Goal: Task Accomplishment & Management: Manage account settings

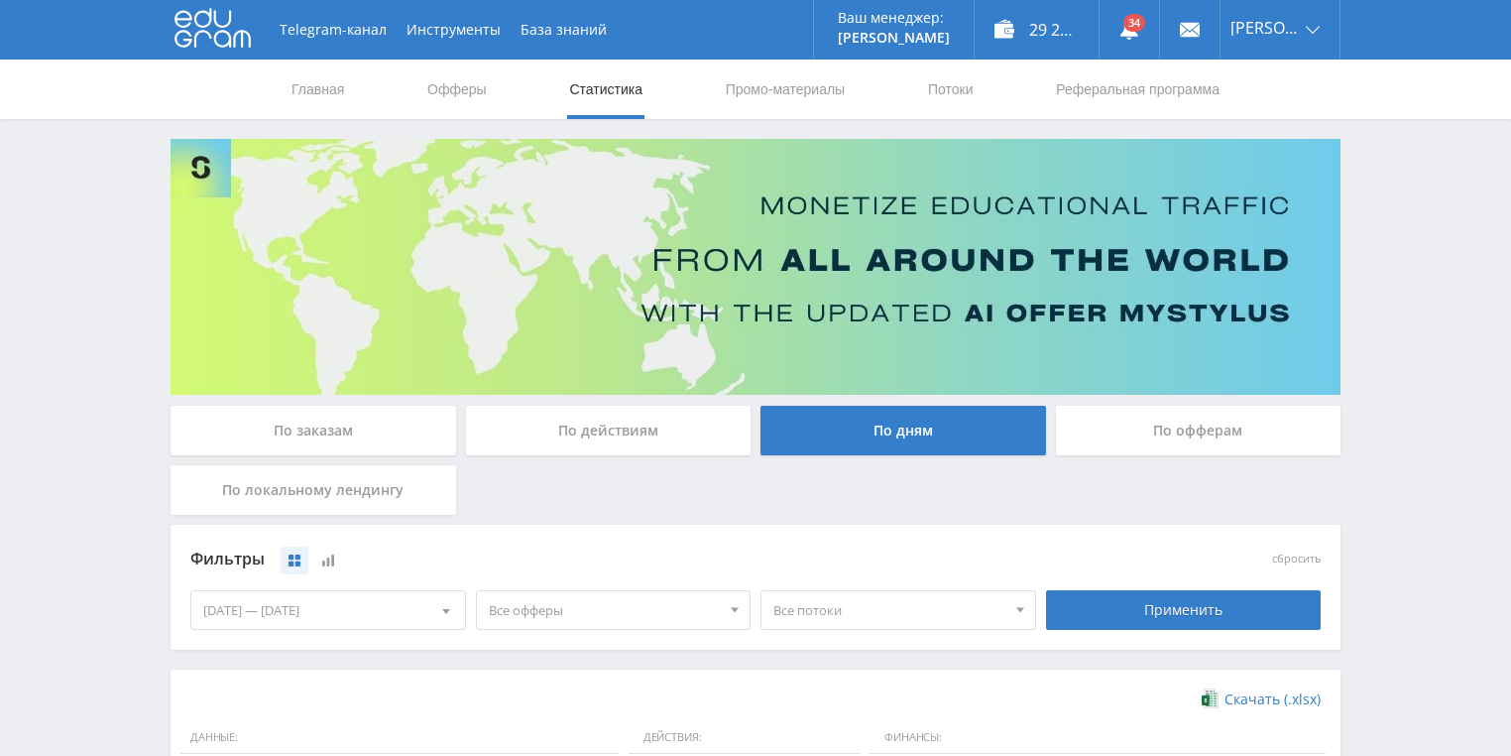
scroll to position [540, 0]
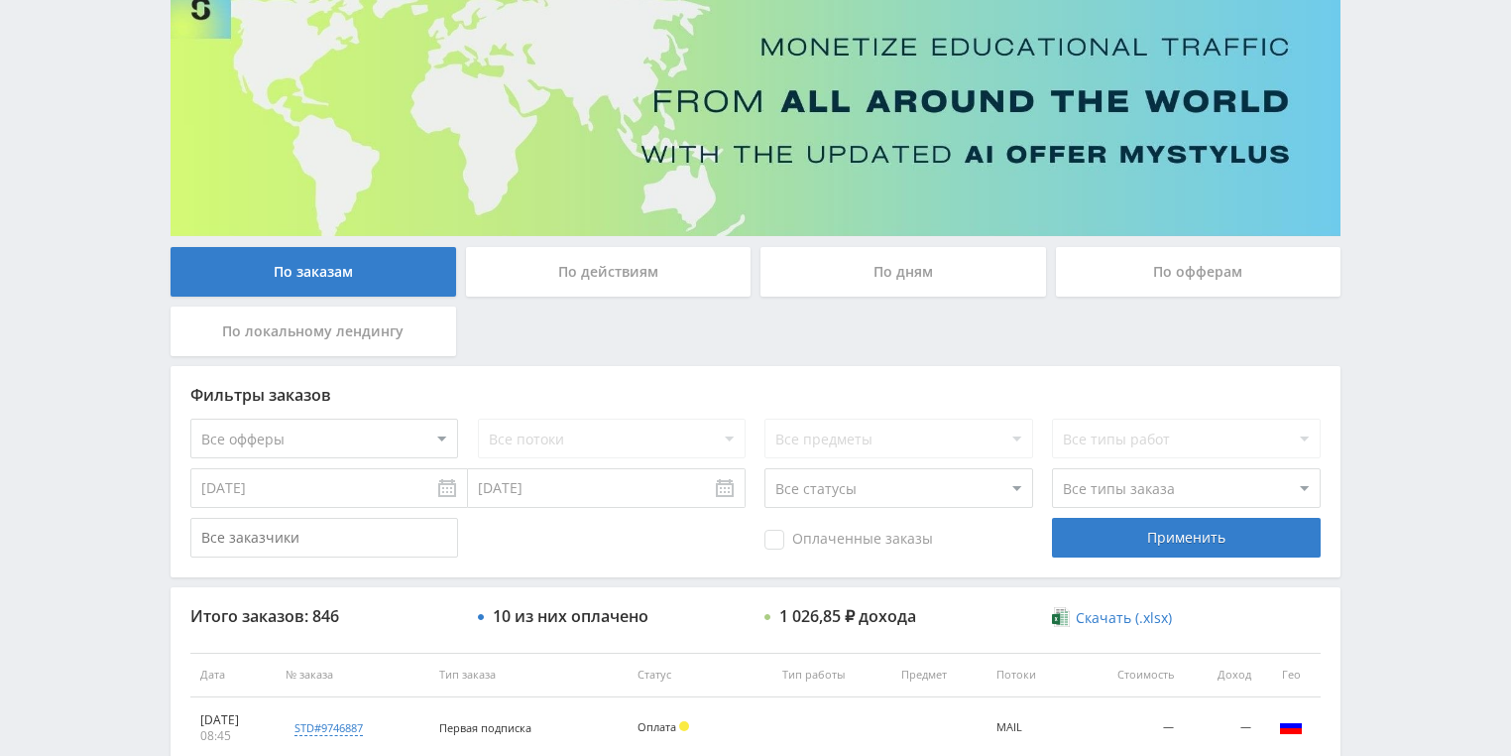
click at [575, 259] on div "По действиям" at bounding box center [609, 272] width 286 height 50
click at [0, 0] on input "По действиям" at bounding box center [0, 0] width 0 height 0
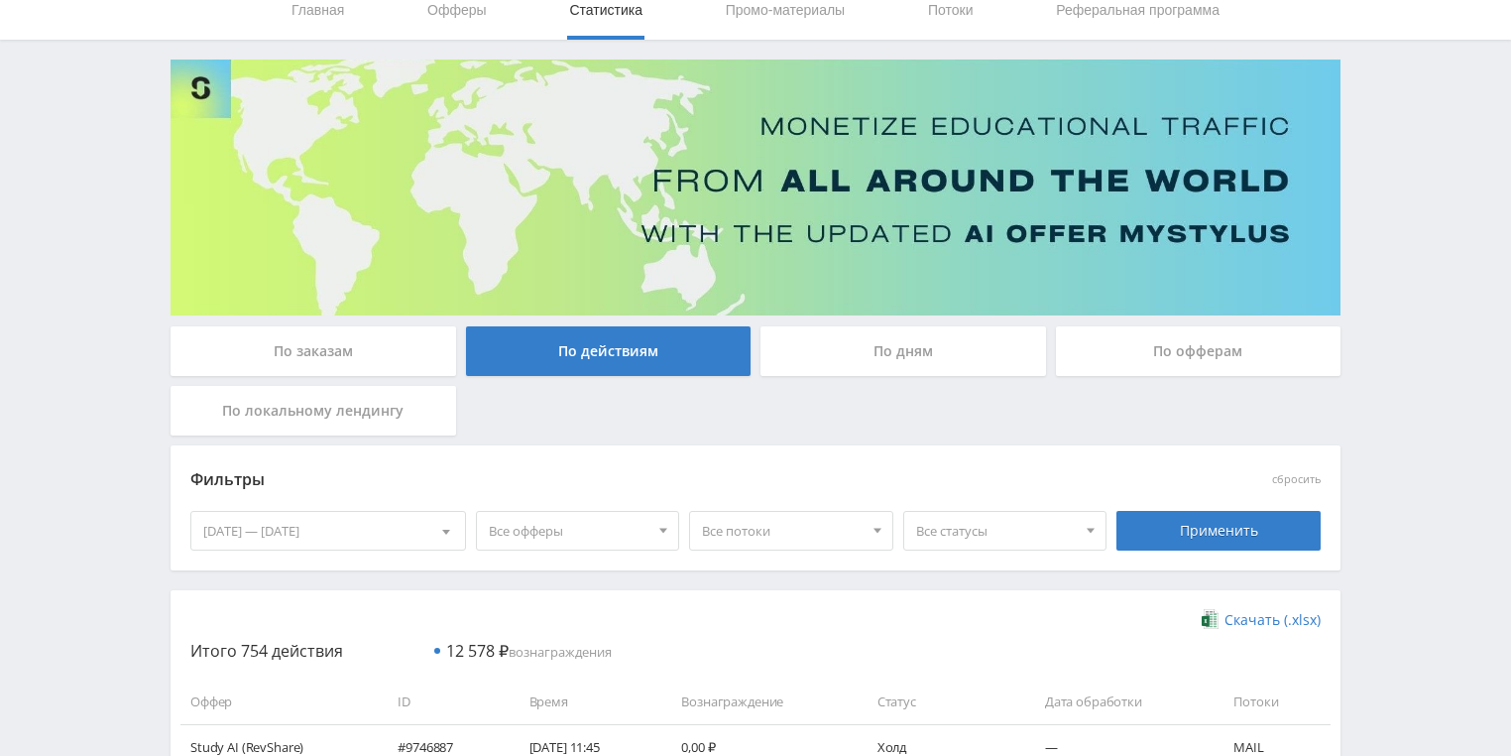
click at [906, 353] on div "По дням" at bounding box center [904, 351] width 286 height 50
click at [0, 0] on input "По дням" at bounding box center [0, 0] width 0 height 0
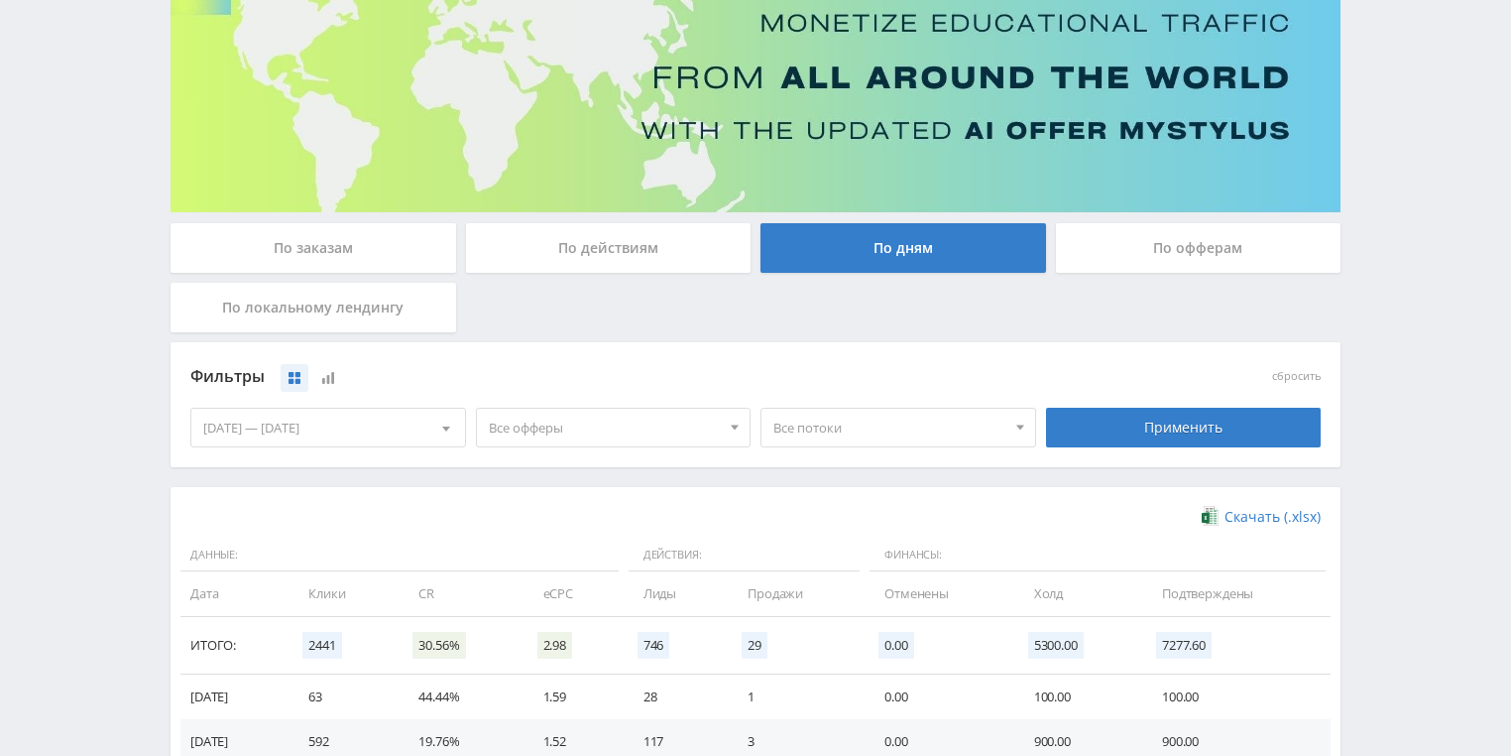
scroll to position [397, 0]
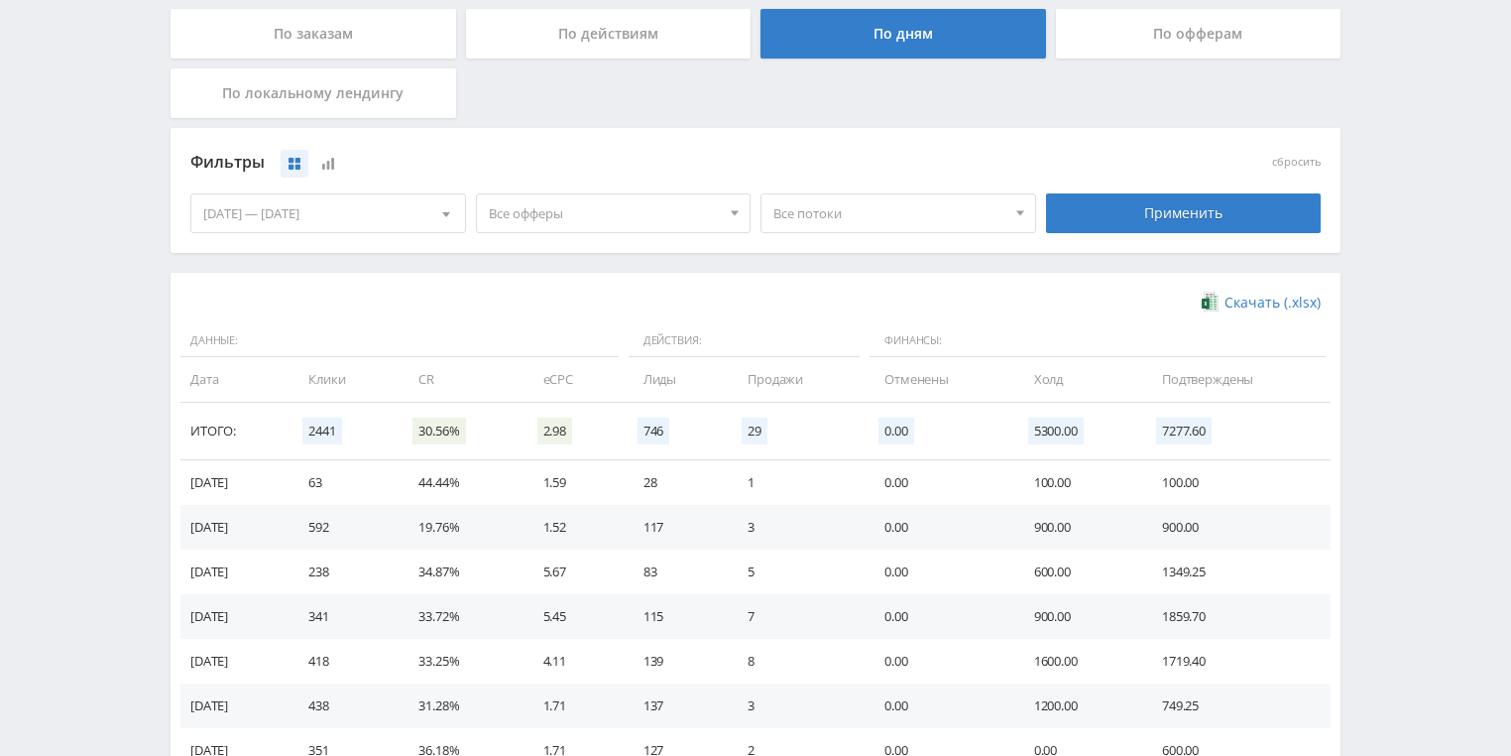
click at [848, 216] on span "Все потоки" at bounding box center [889, 213] width 232 height 38
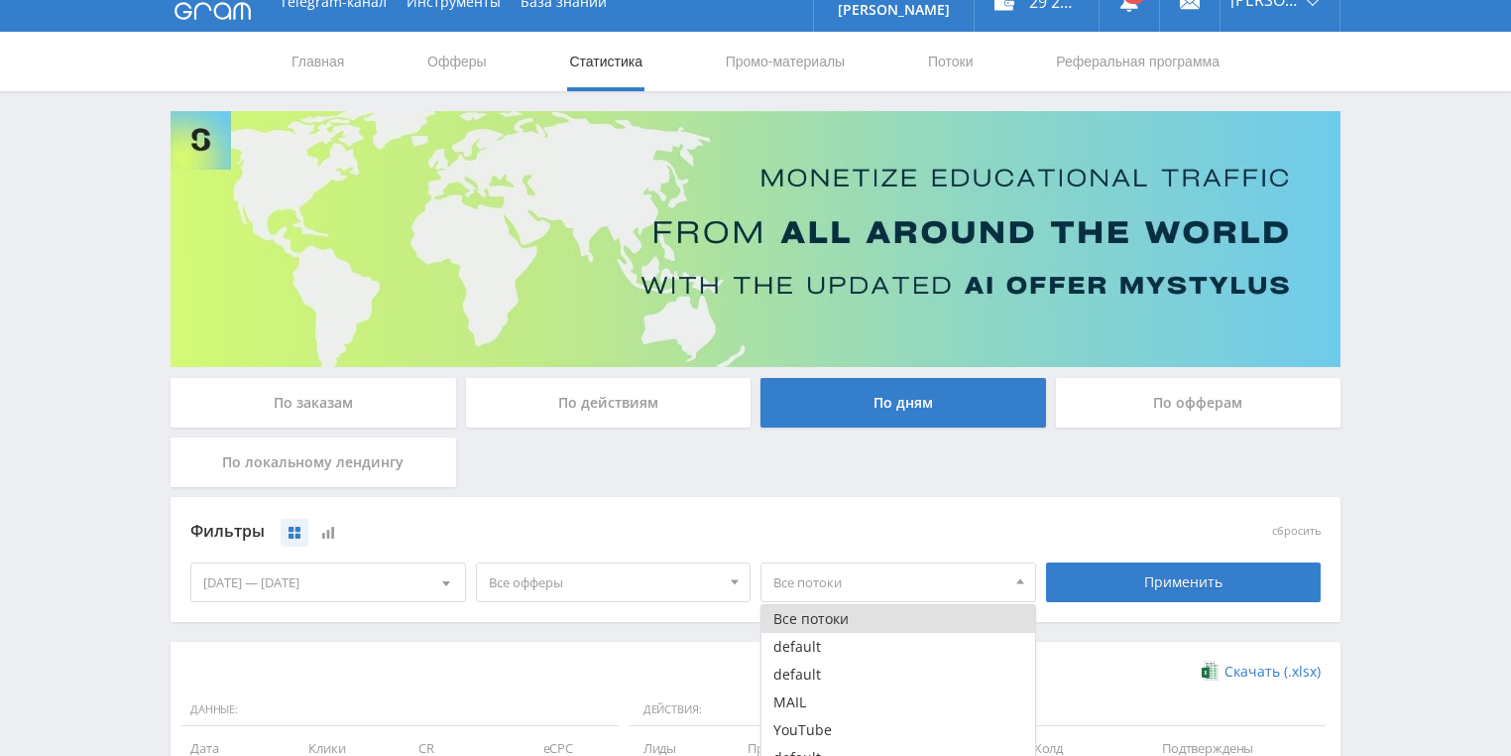
scroll to position [0, 0]
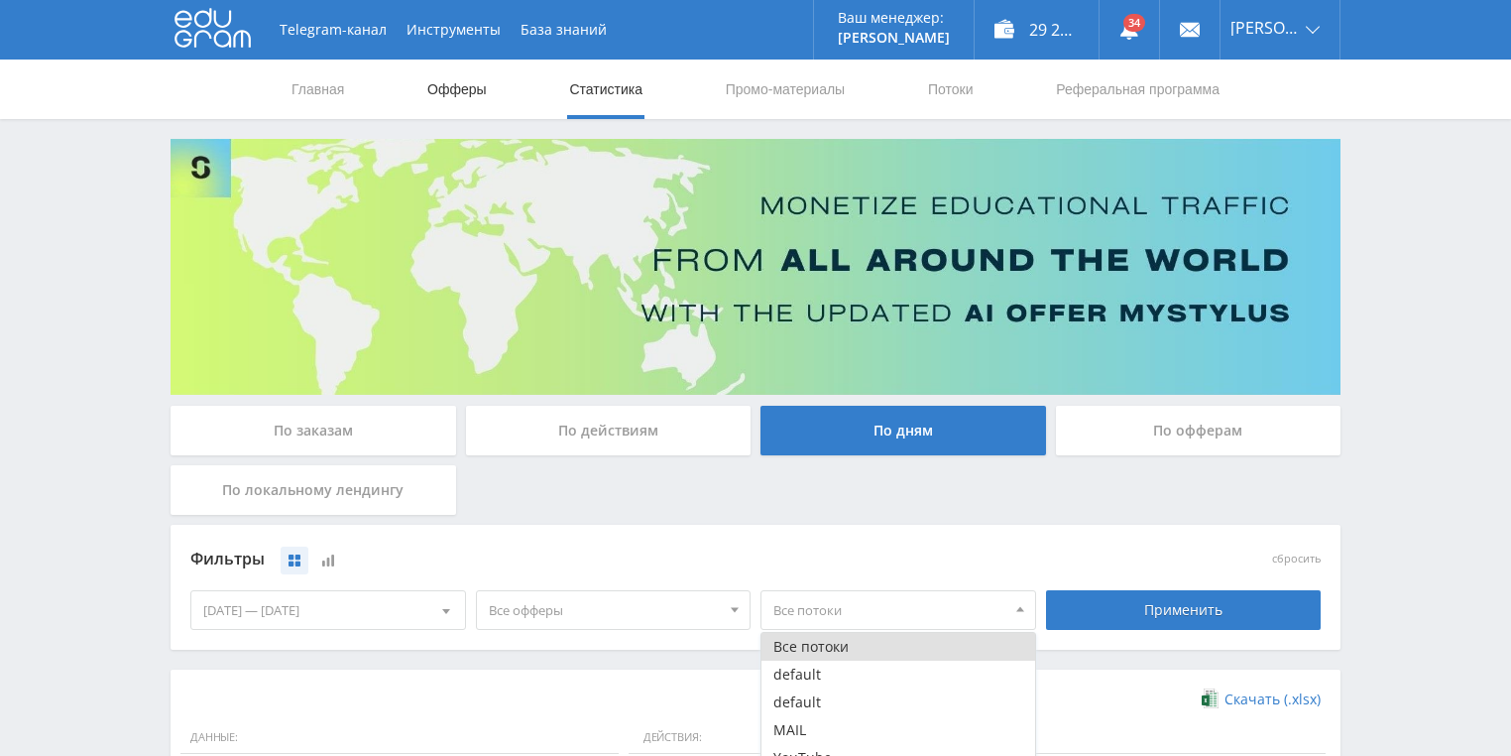
click at [456, 92] on link "Офферы" at bounding box center [456, 88] width 63 height 59
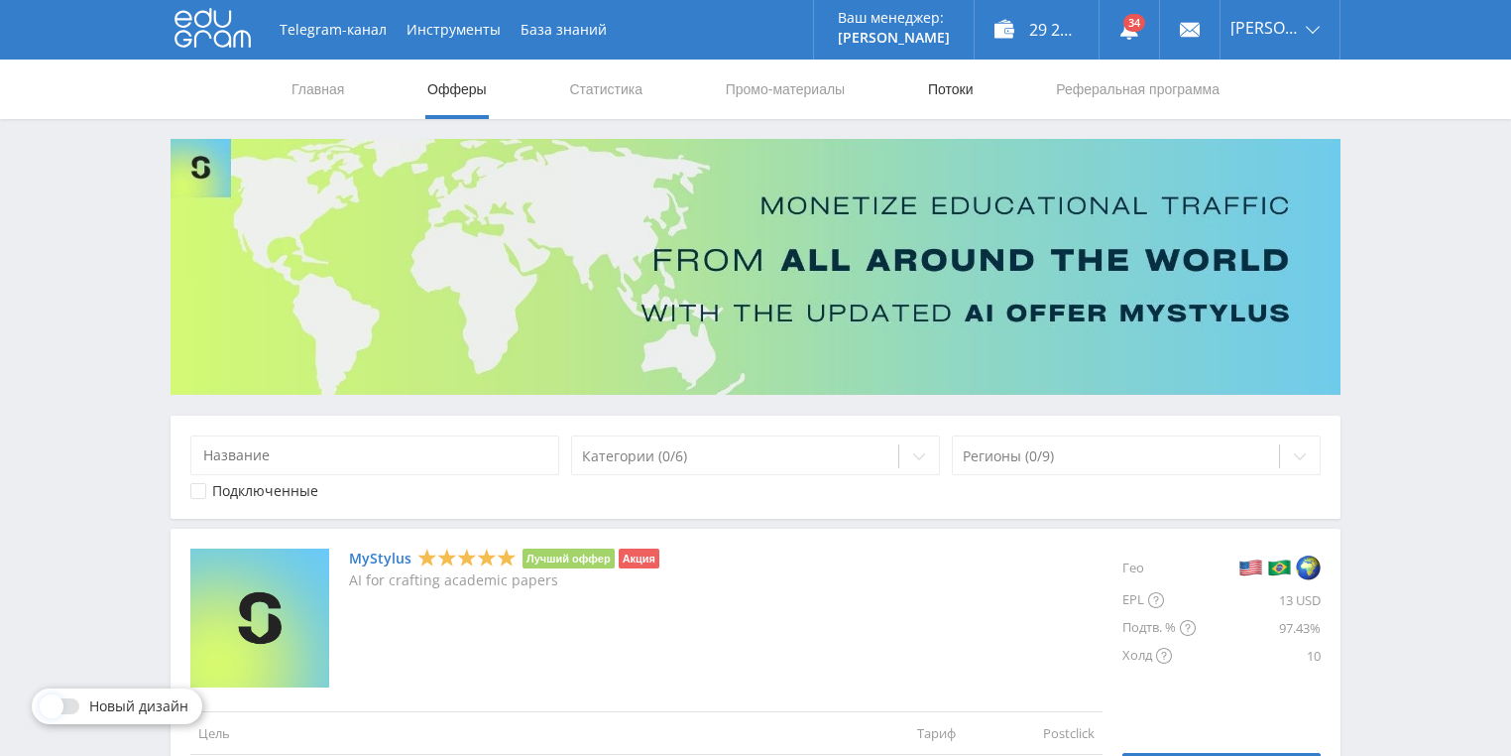
click at [968, 93] on link "Потоки" at bounding box center [951, 88] width 50 height 59
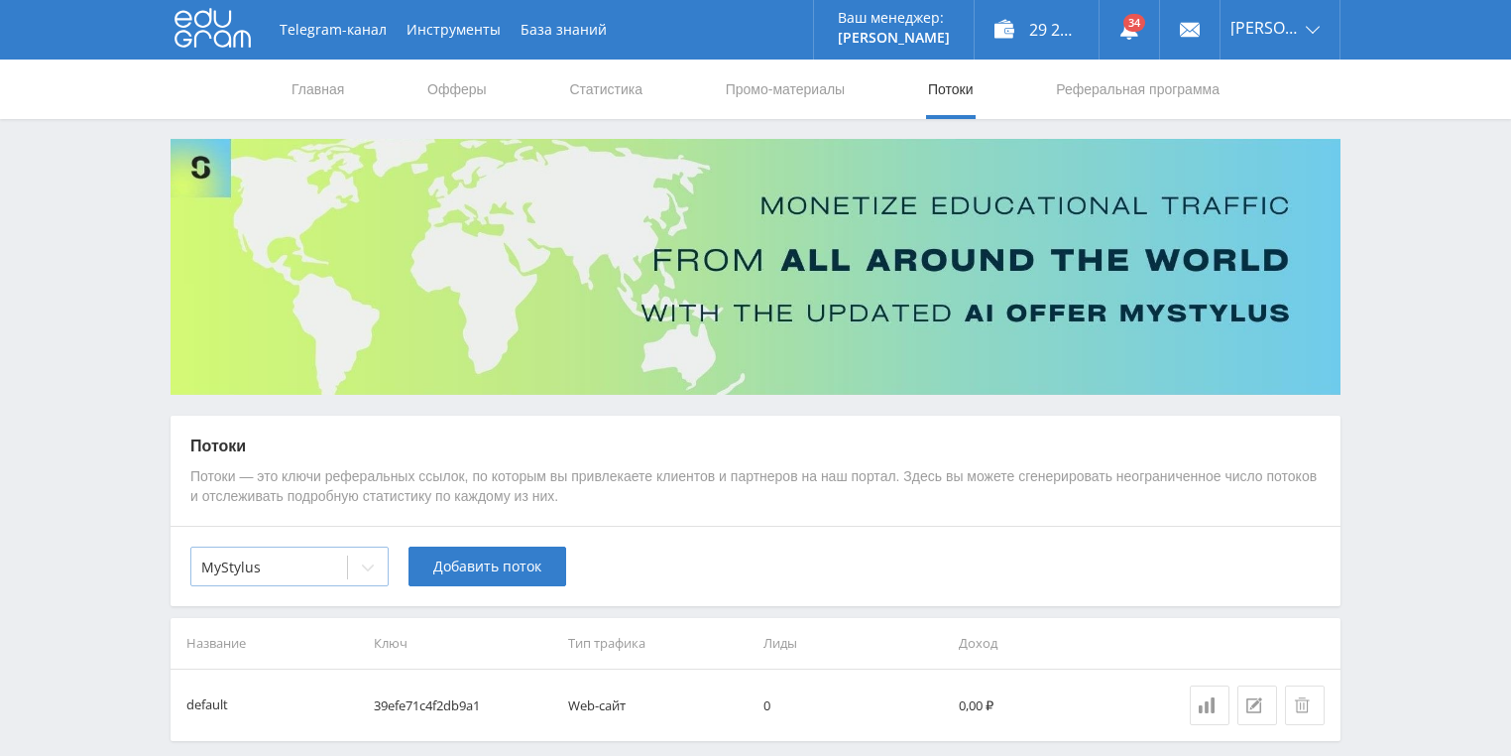
click at [364, 570] on icon at bounding box center [368, 567] width 16 height 16
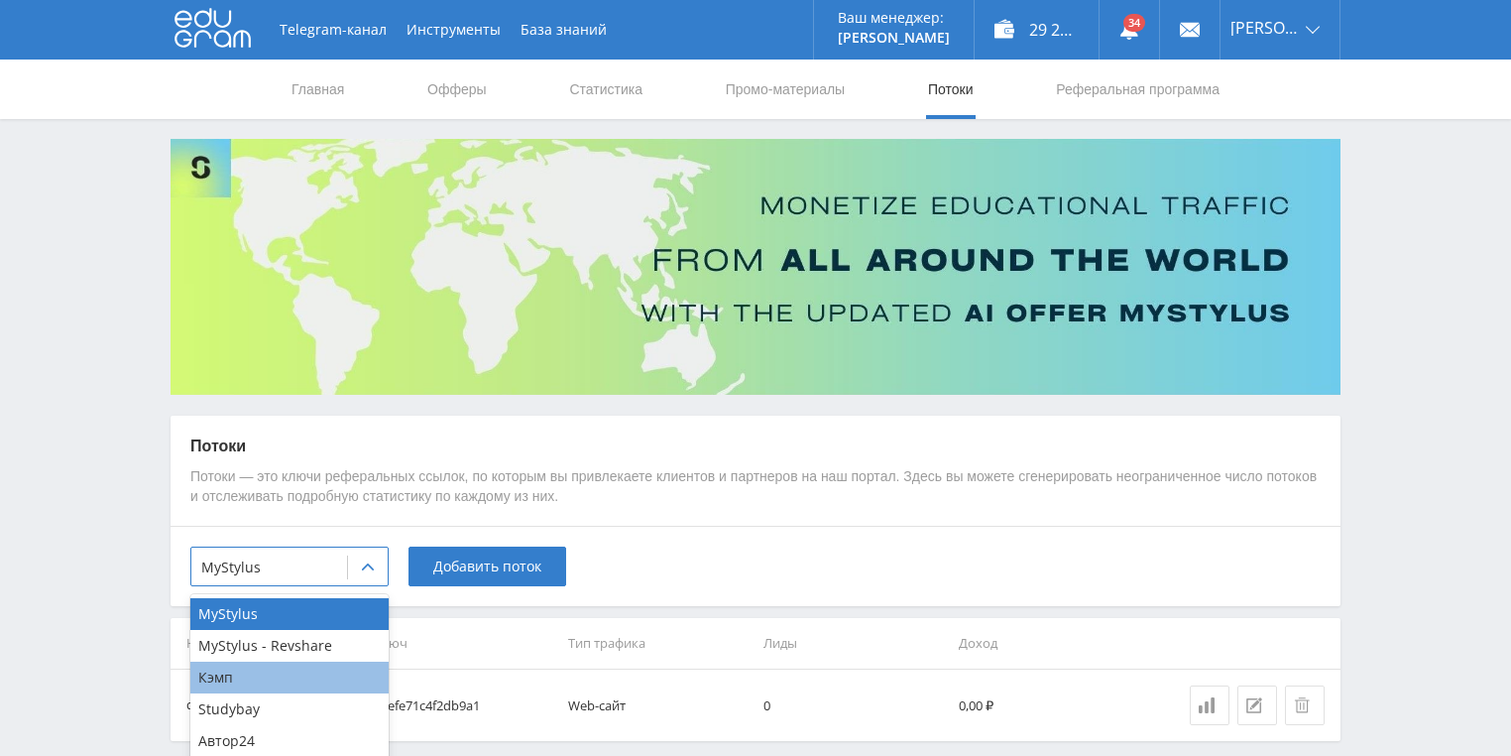
click at [305, 676] on div "Кэмп" at bounding box center [289, 677] width 198 height 32
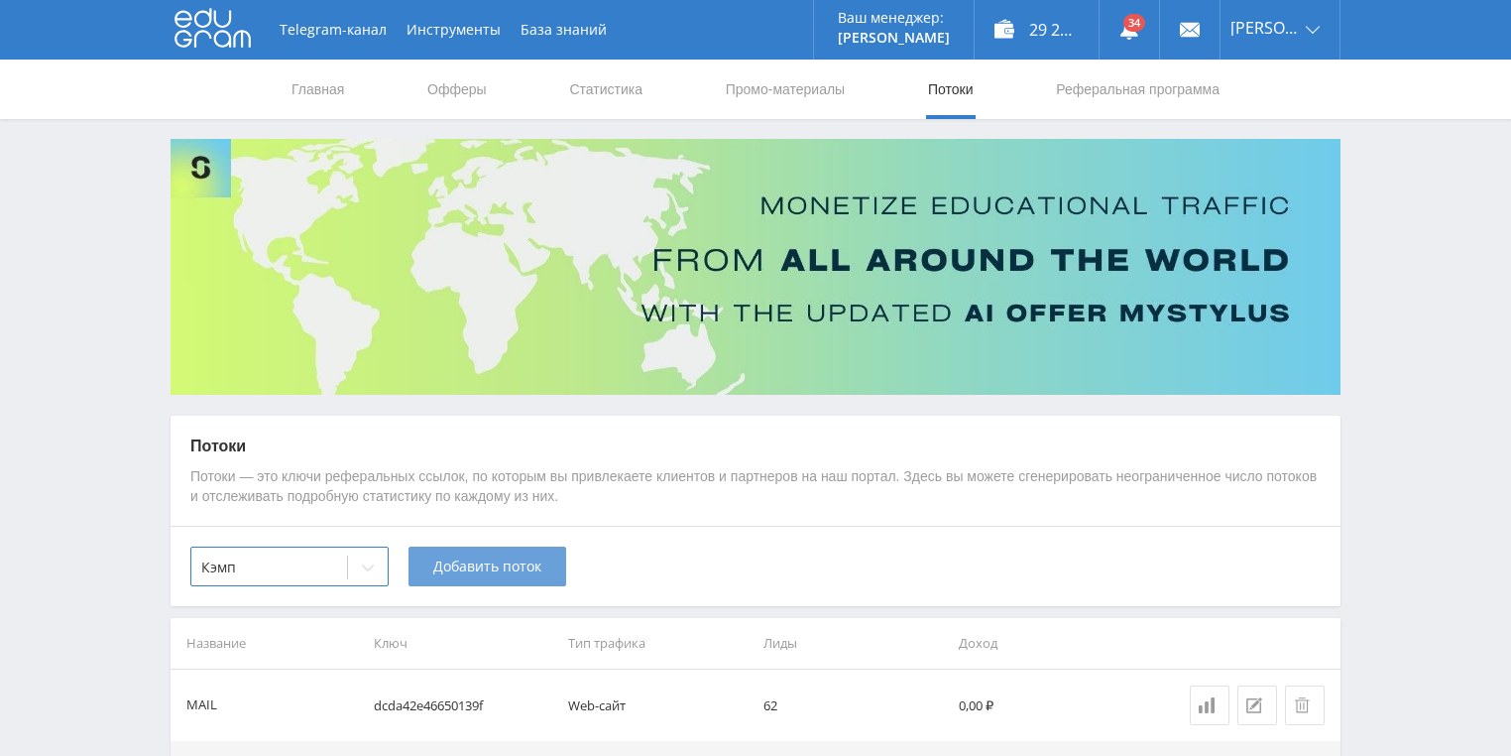
click at [524, 568] on span "Добавить поток" at bounding box center [487, 566] width 108 height 16
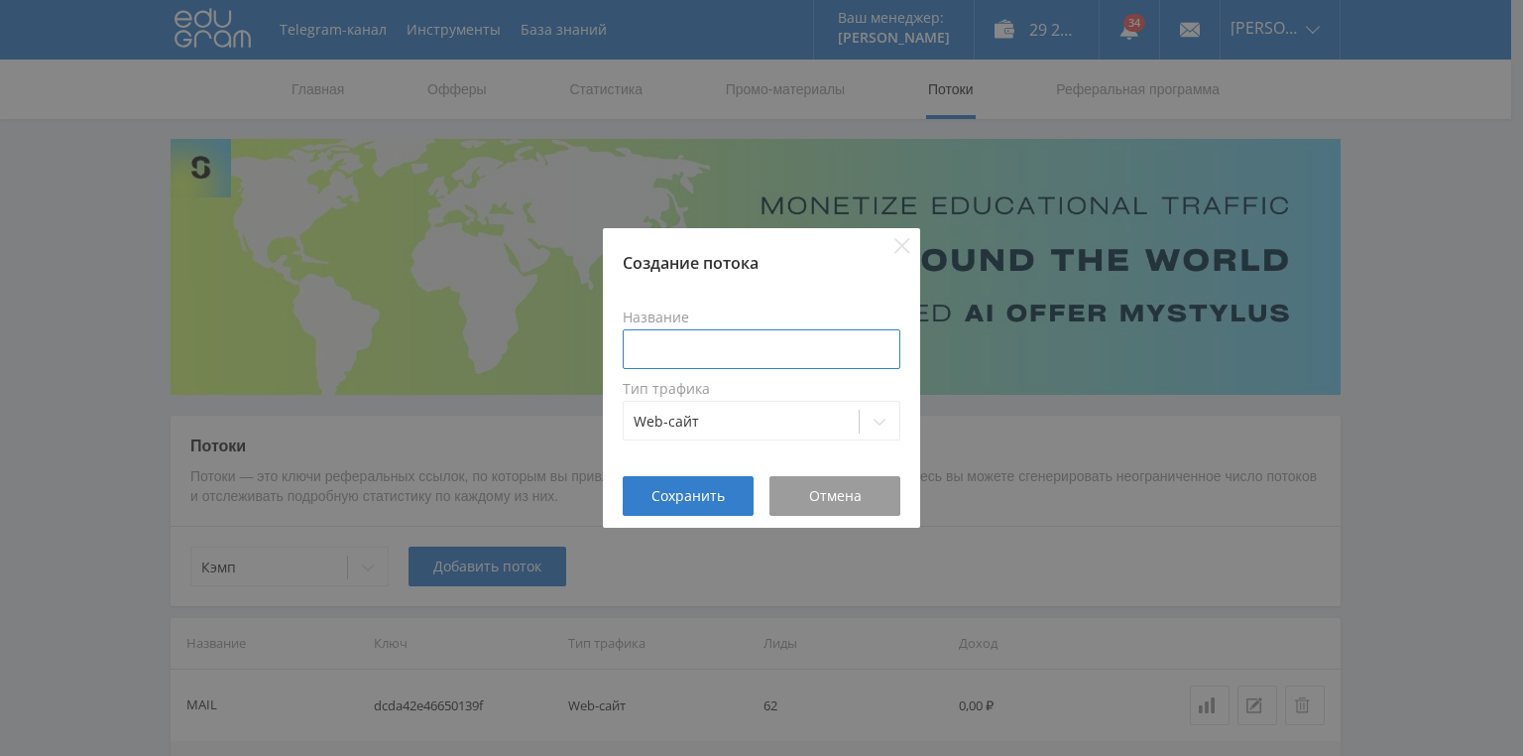
click at [686, 342] on input at bounding box center [762, 349] width 278 height 40
type input "ц"
type input "w"
type input "VK"
click at [787, 422] on div at bounding box center [741, 421] width 215 height 20
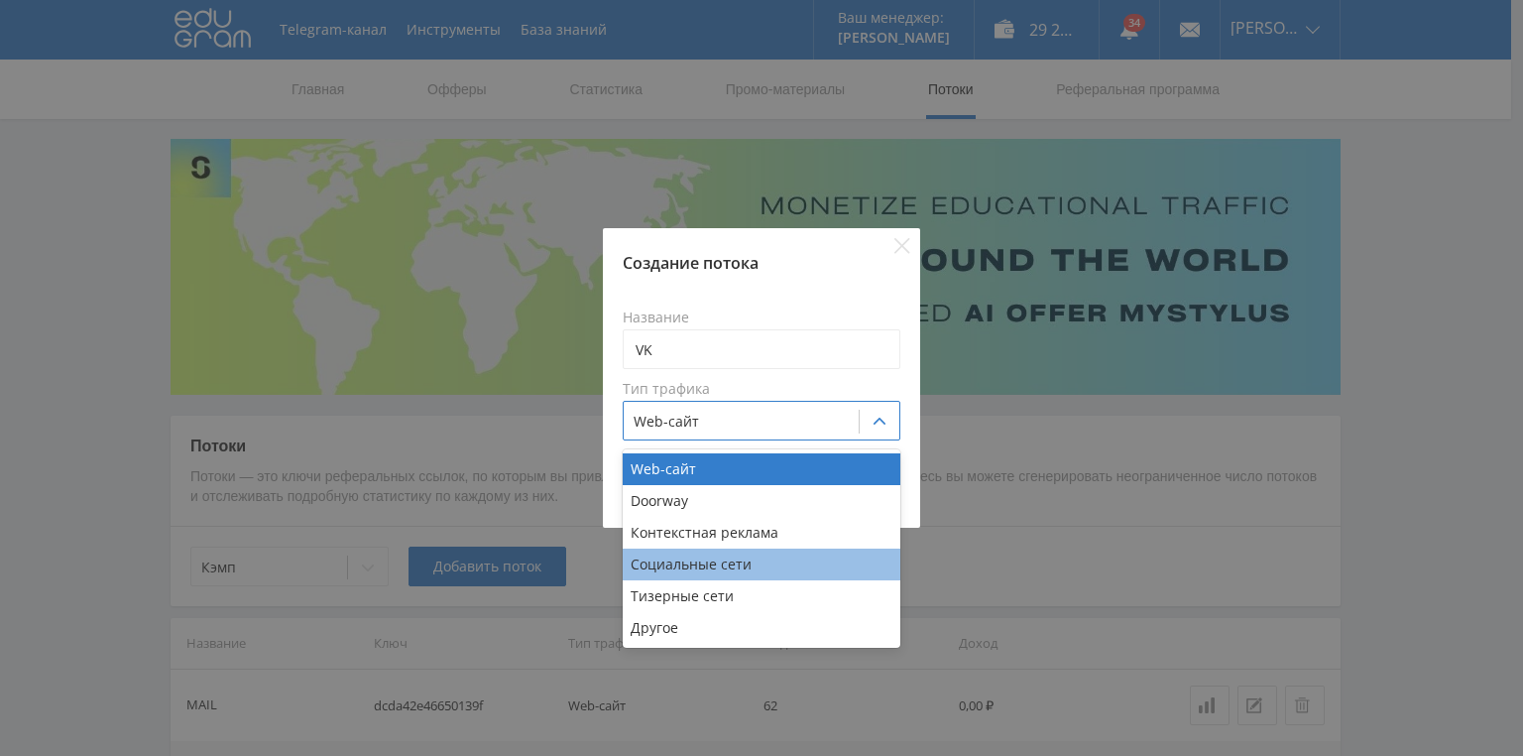
click at [748, 565] on div "Социальные сети" at bounding box center [762, 564] width 278 height 32
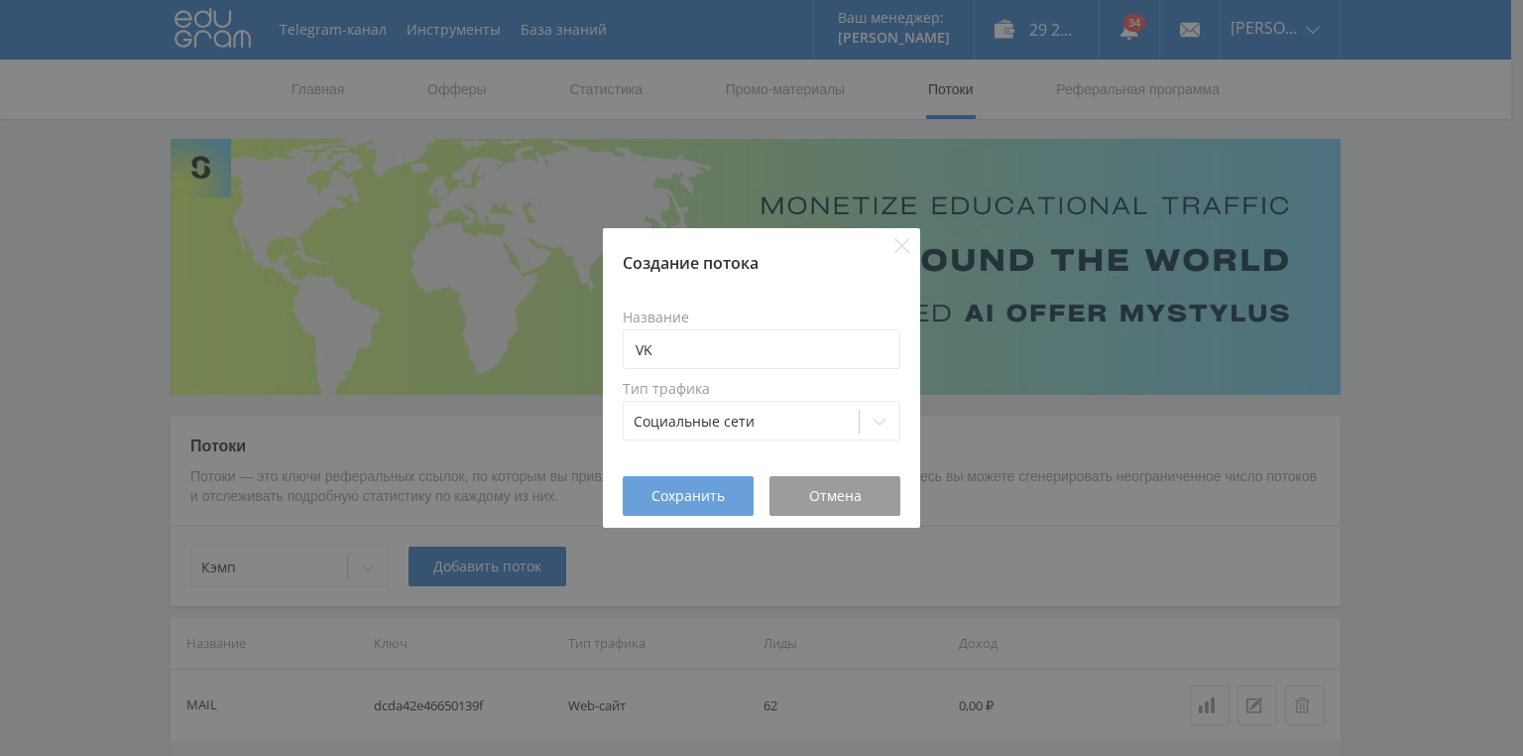
click at [708, 495] on span "Сохранить" at bounding box center [687, 496] width 73 height 16
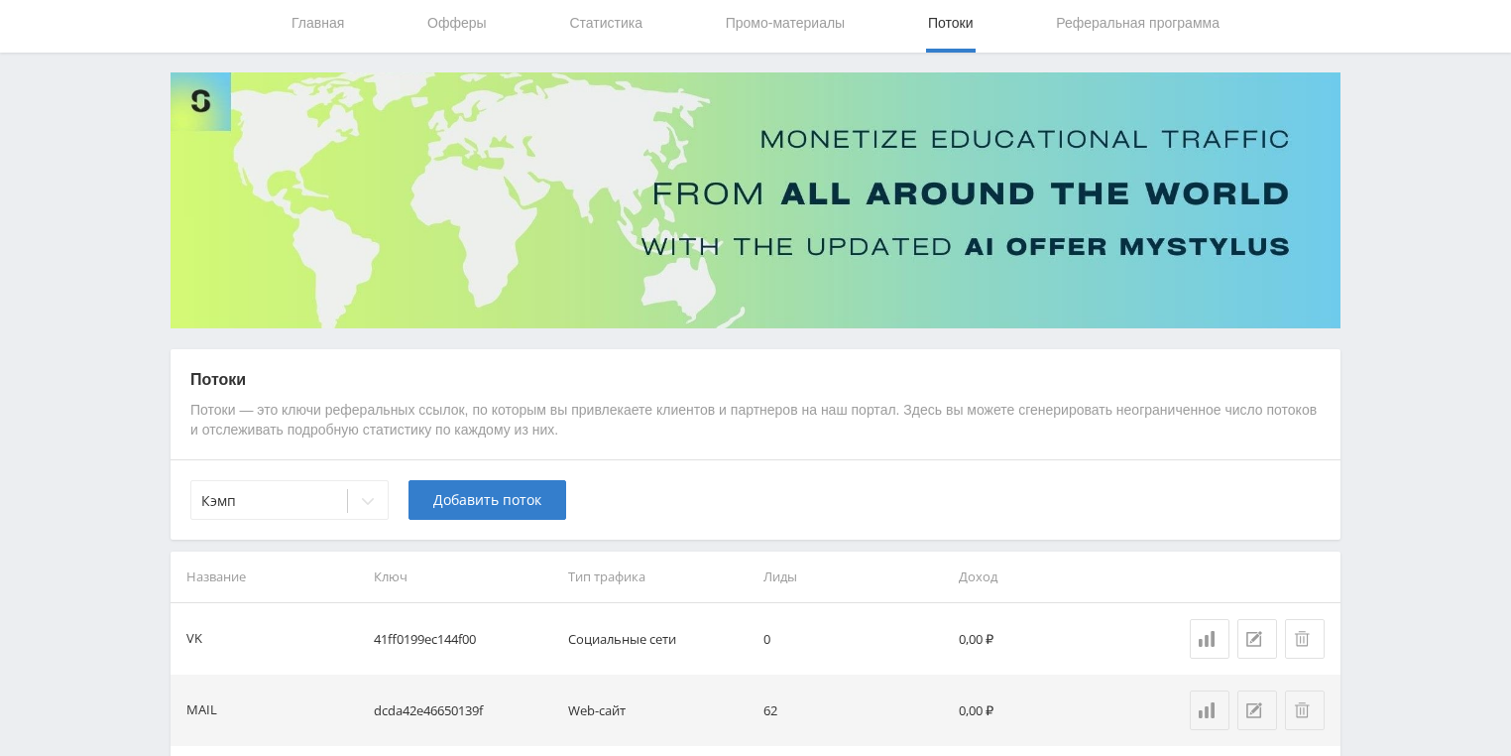
scroll to position [159, 0]
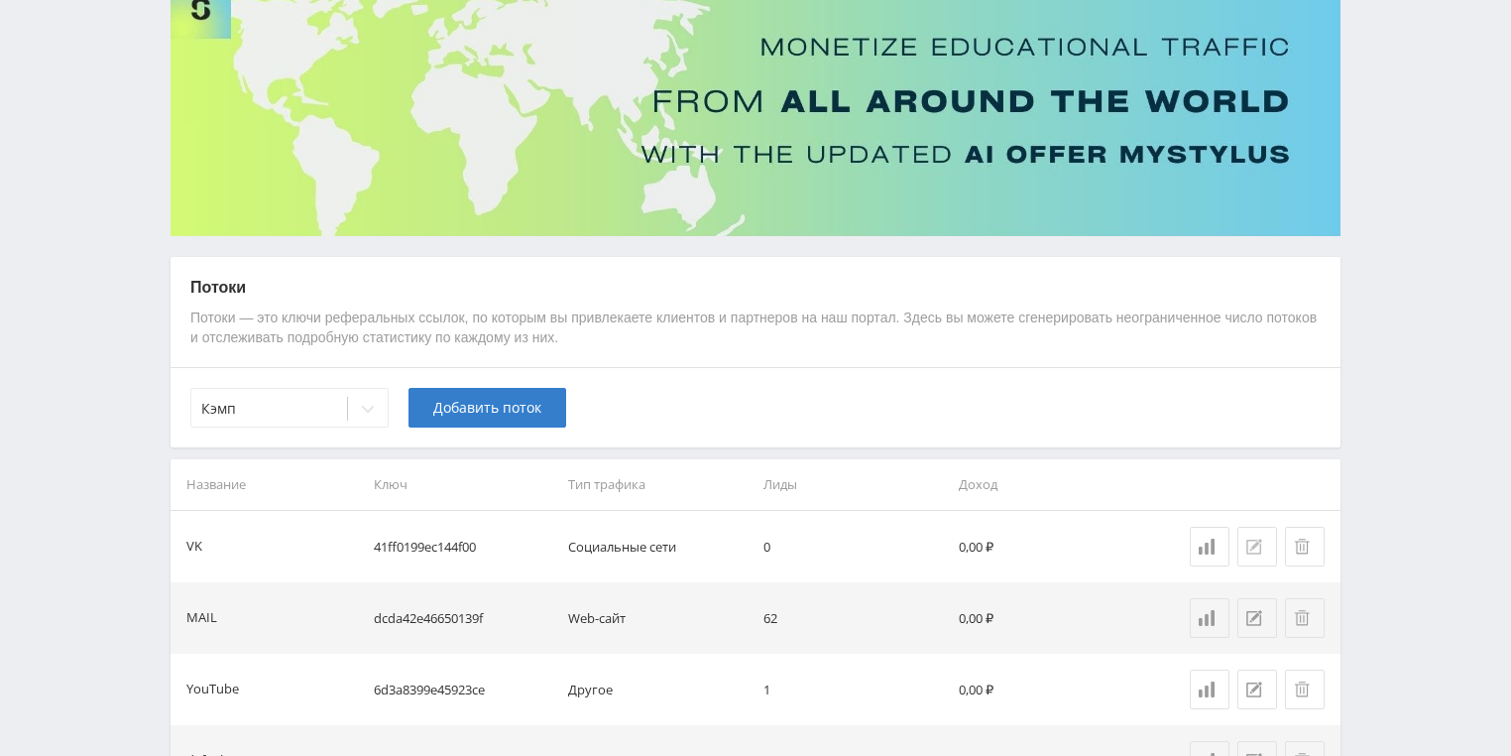
click at [1248, 542] on icon at bounding box center [1254, 546] width 16 height 16
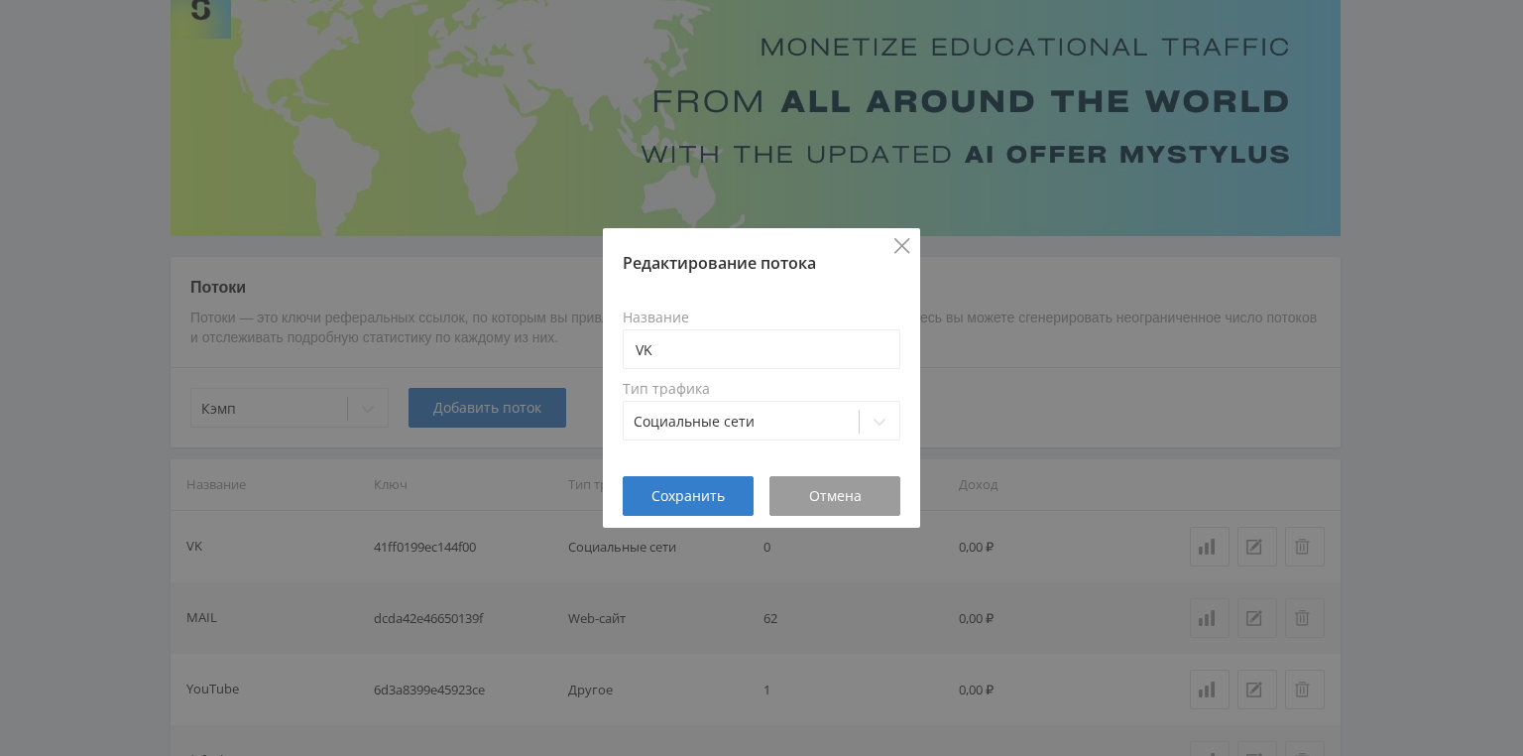
click at [903, 243] on icon "Close" at bounding box center [901, 245] width 15 height 15
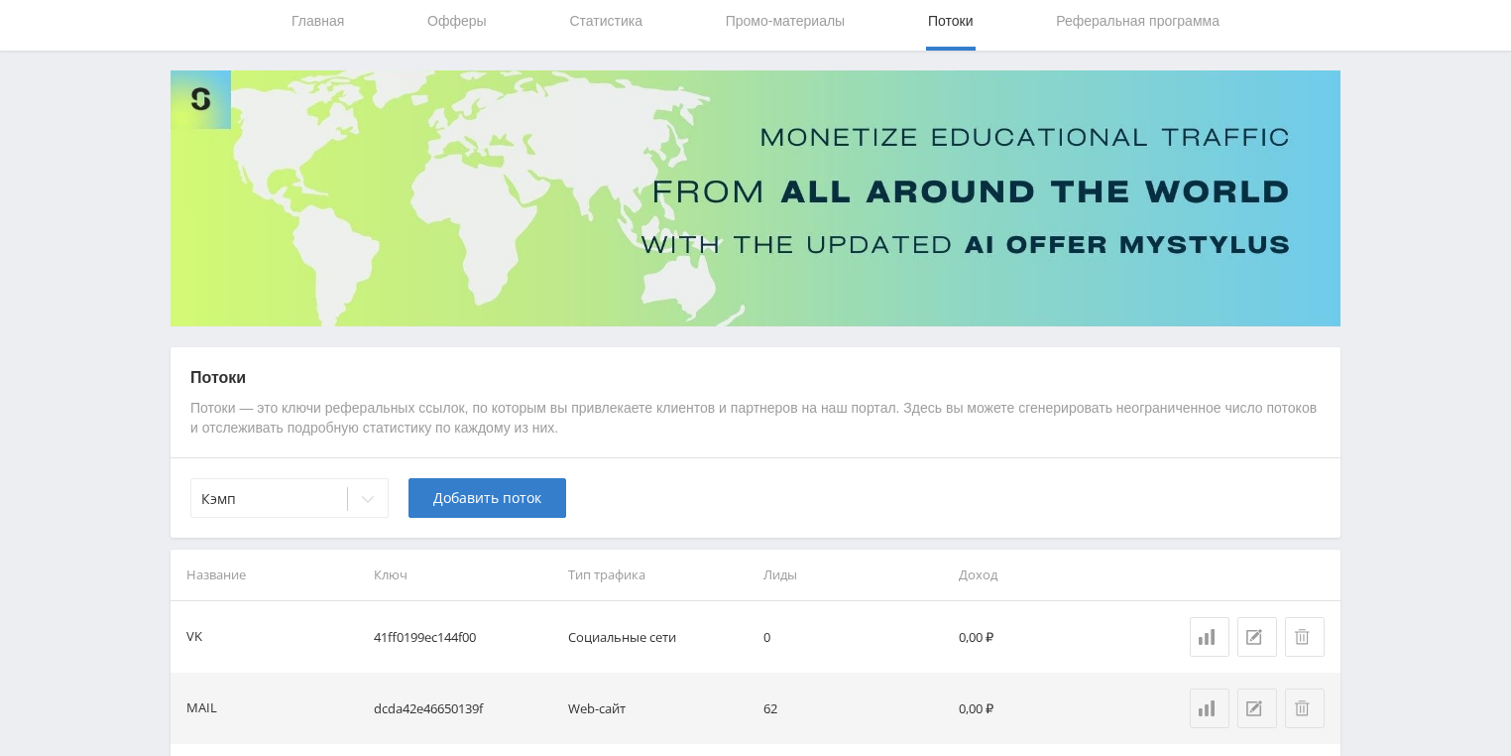
scroll to position [0, 0]
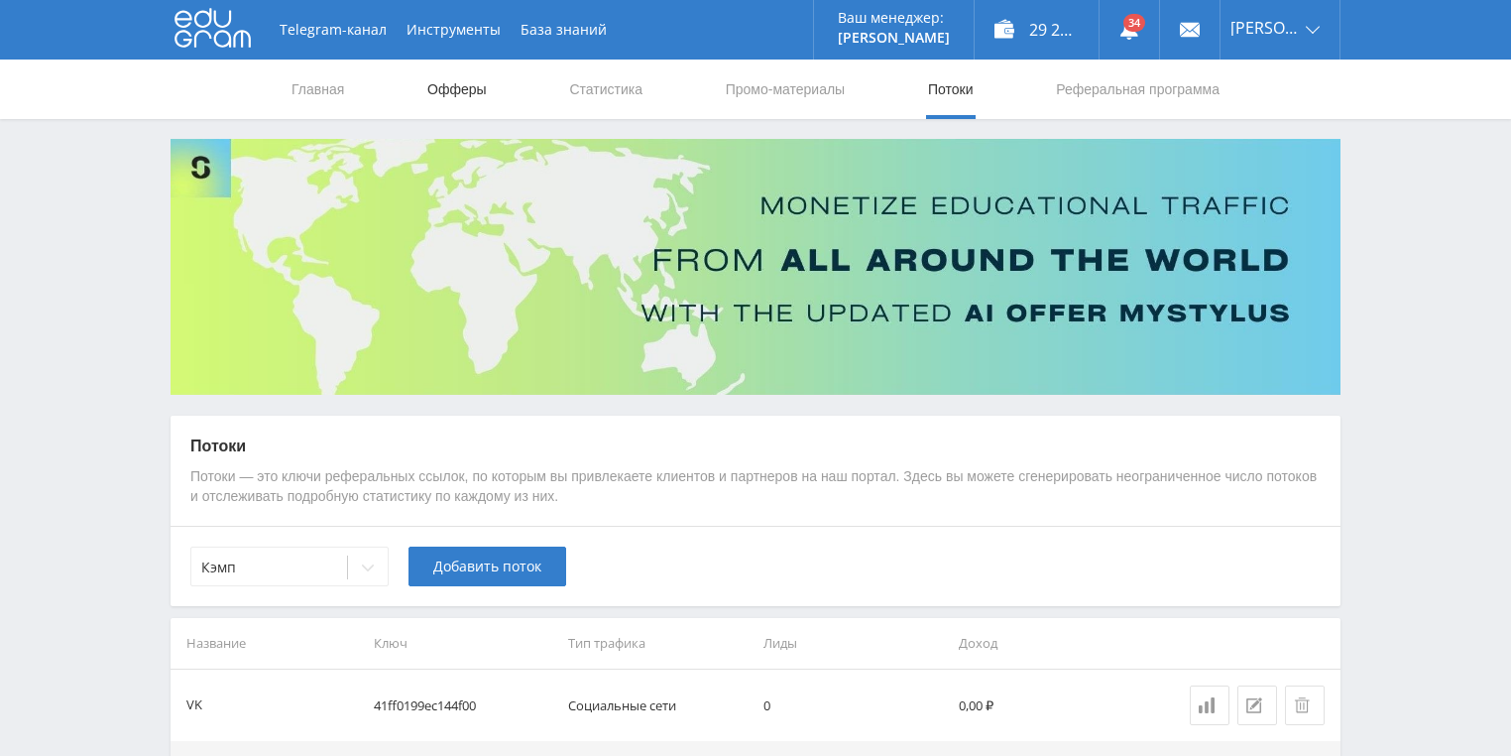
click at [461, 96] on link "Офферы" at bounding box center [456, 88] width 63 height 59
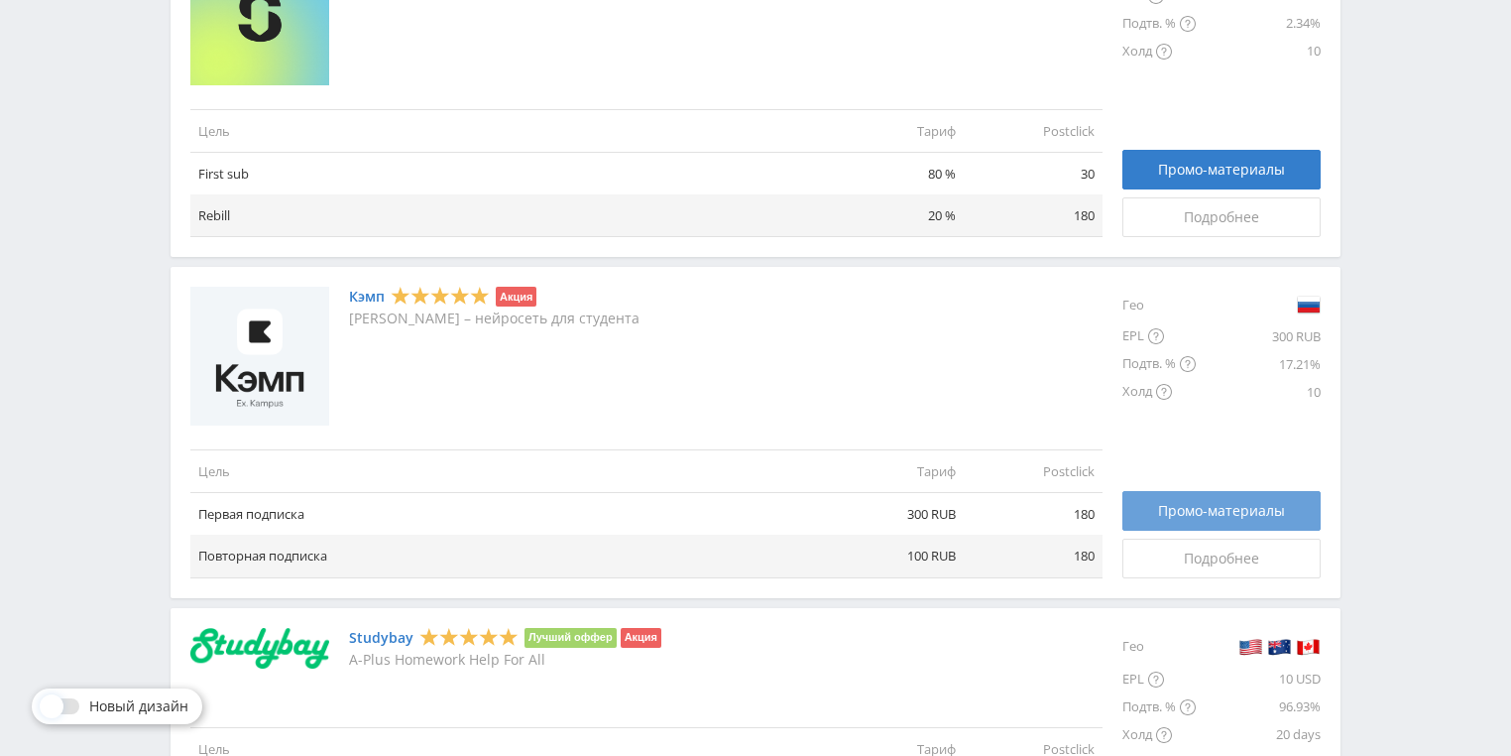
scroll to position [952, 0]
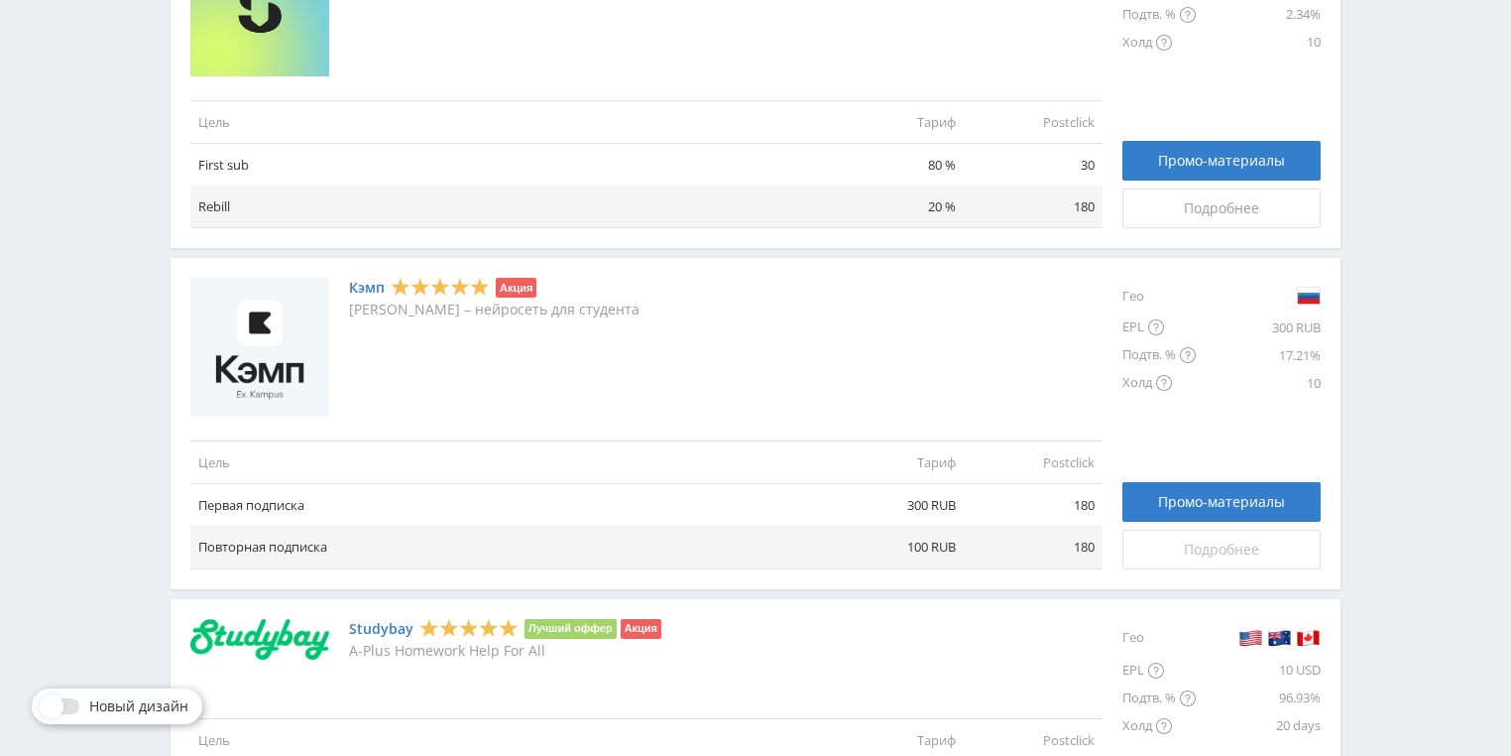
click at [1263, 550] on div "Подробнее" at bounding box center [1221, 549] width 149 height 16
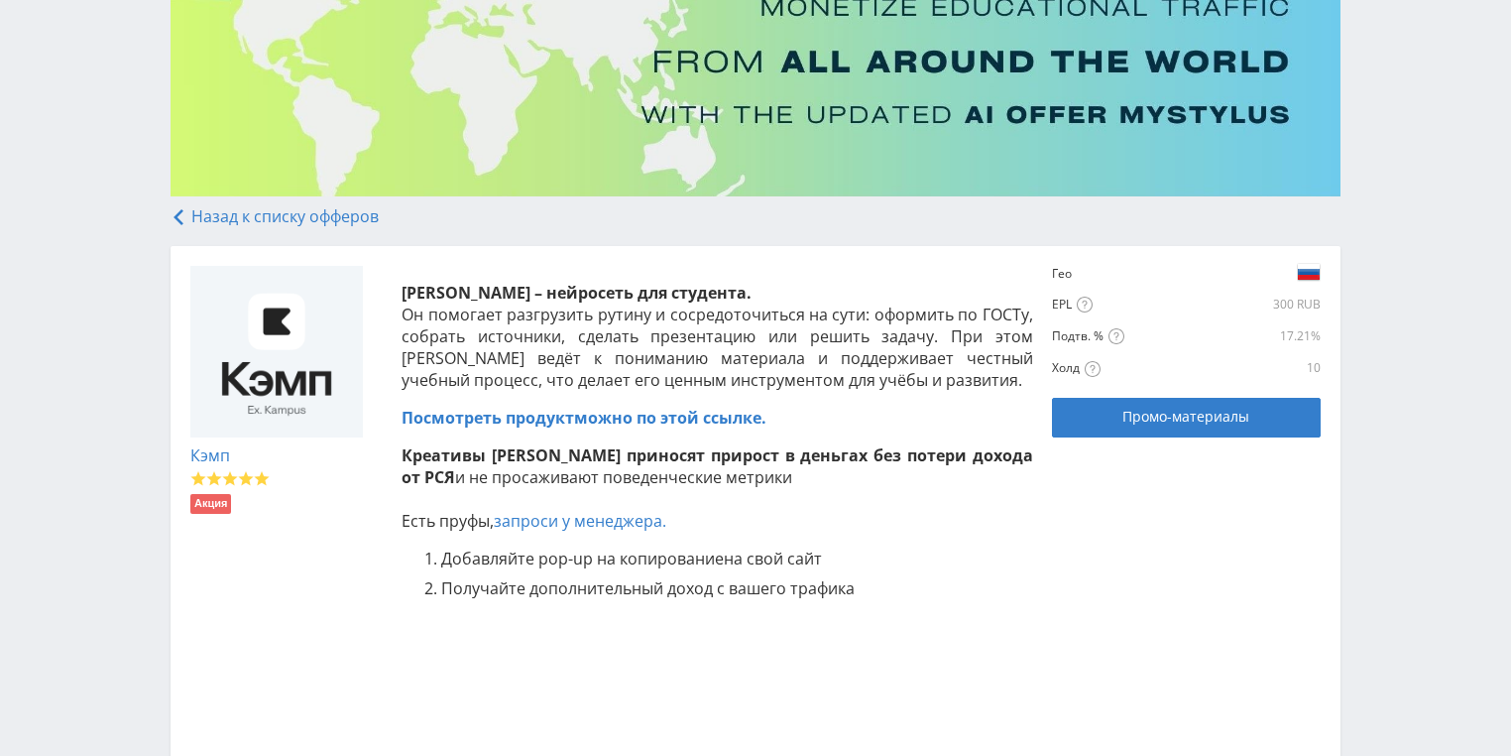
scroll to position [238, 0]
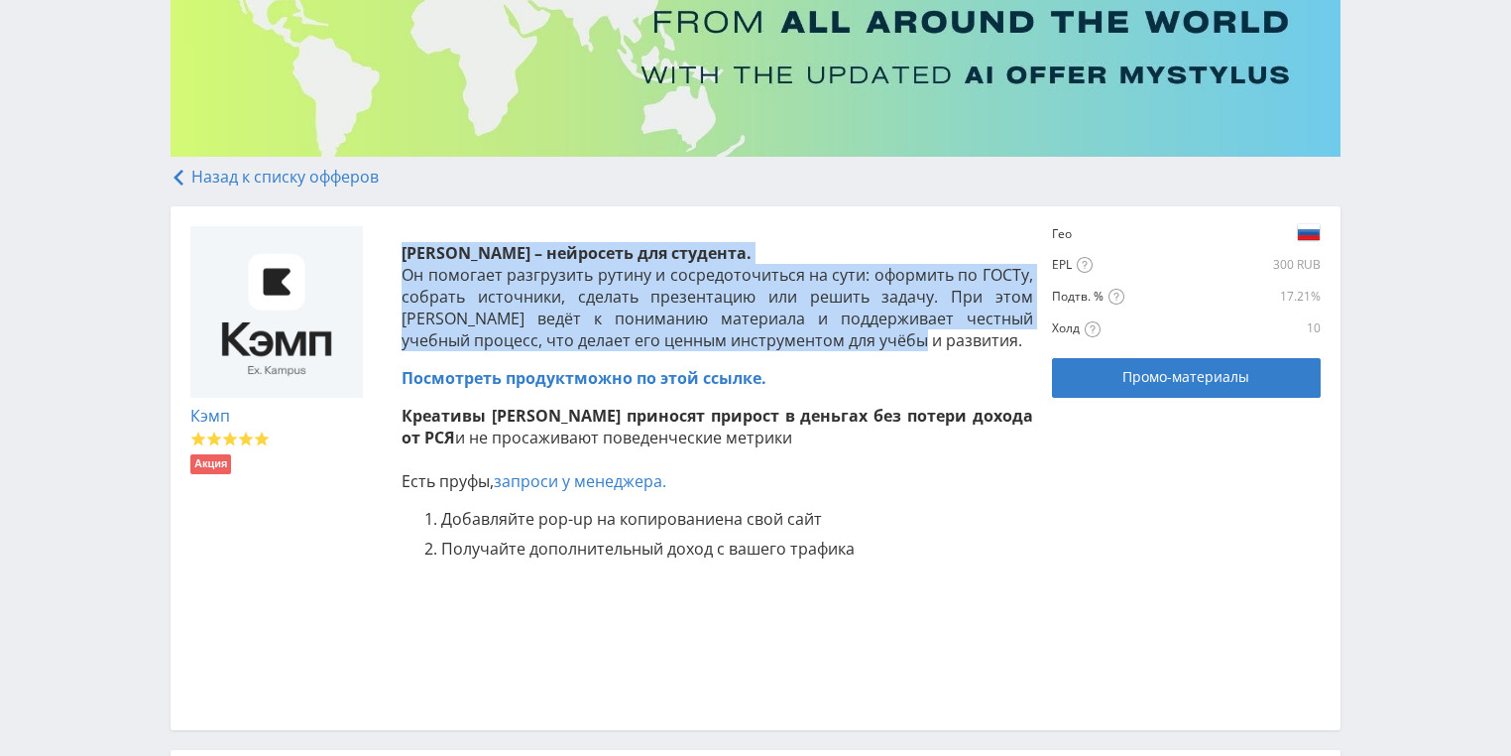
drag, startPoint x: 407, startPoint y: 327, endPoint x: 825, endPoint y: 340, distance: 418.6
click at [825, 340] on p "[PERSON_NAME] – нейросеть для студента . Он помогает разгрузить рутину и сосред…" at bounding box center [718, 296] width 632 height 109
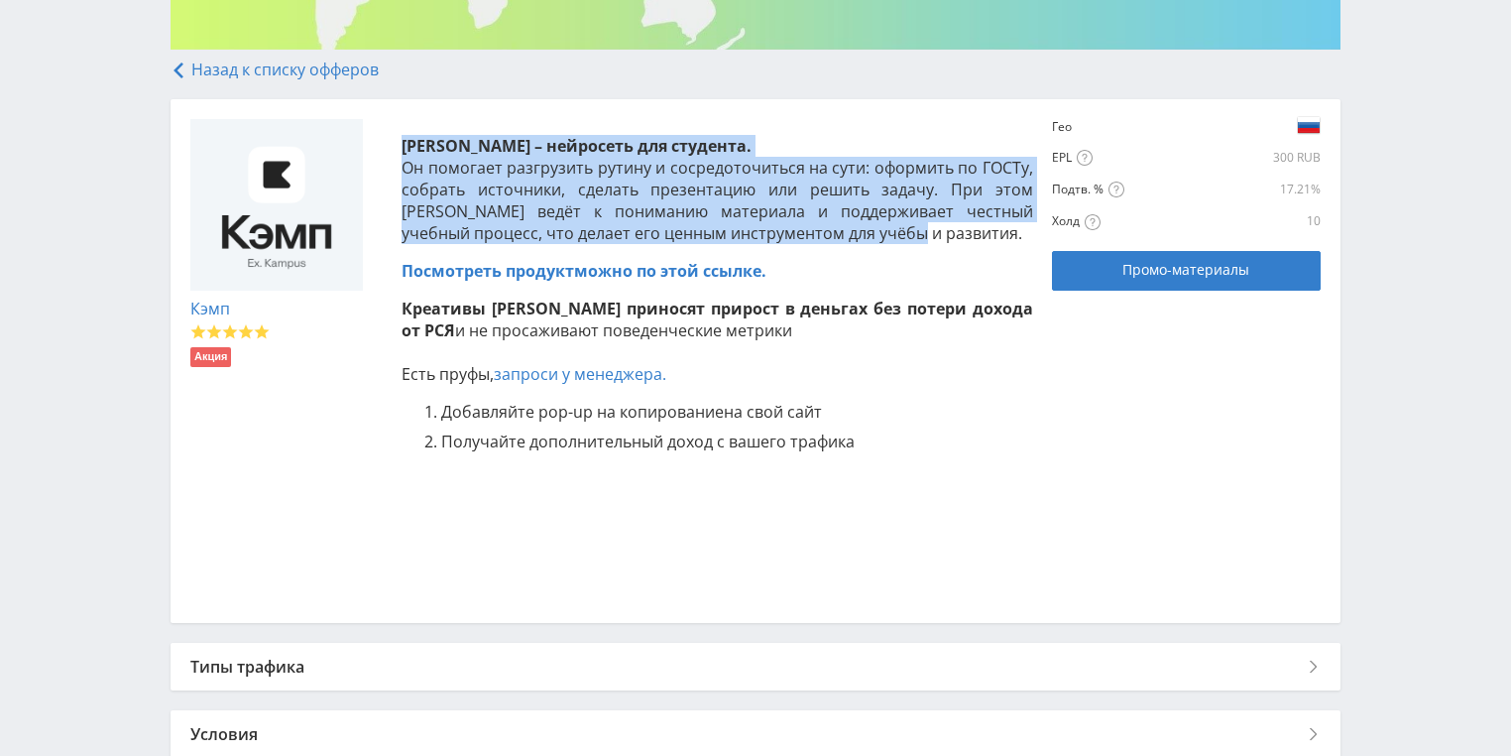
scroll to position [466, 0]
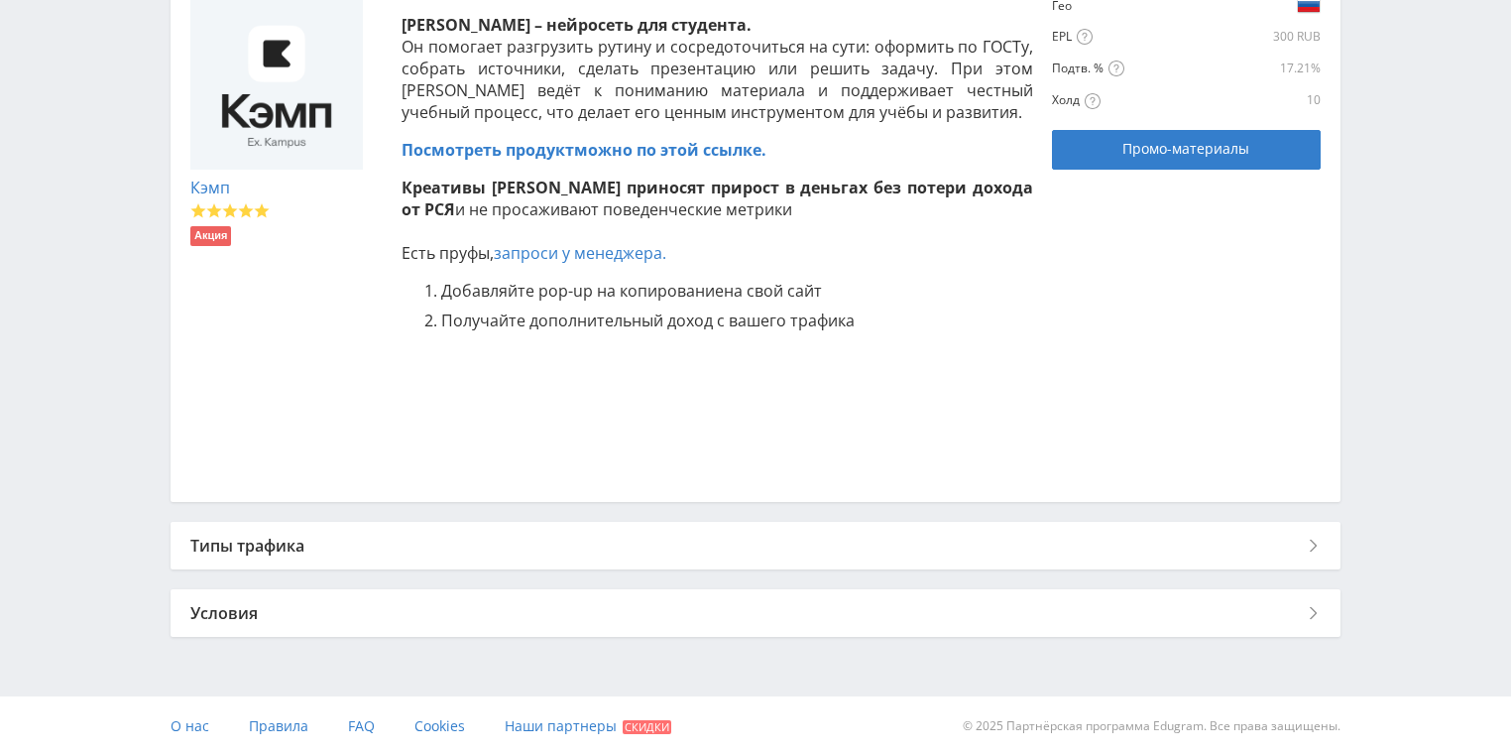
click at [516, 551] on div "Типы трафика" at bounding box center [756, 546] width 1170 height 48
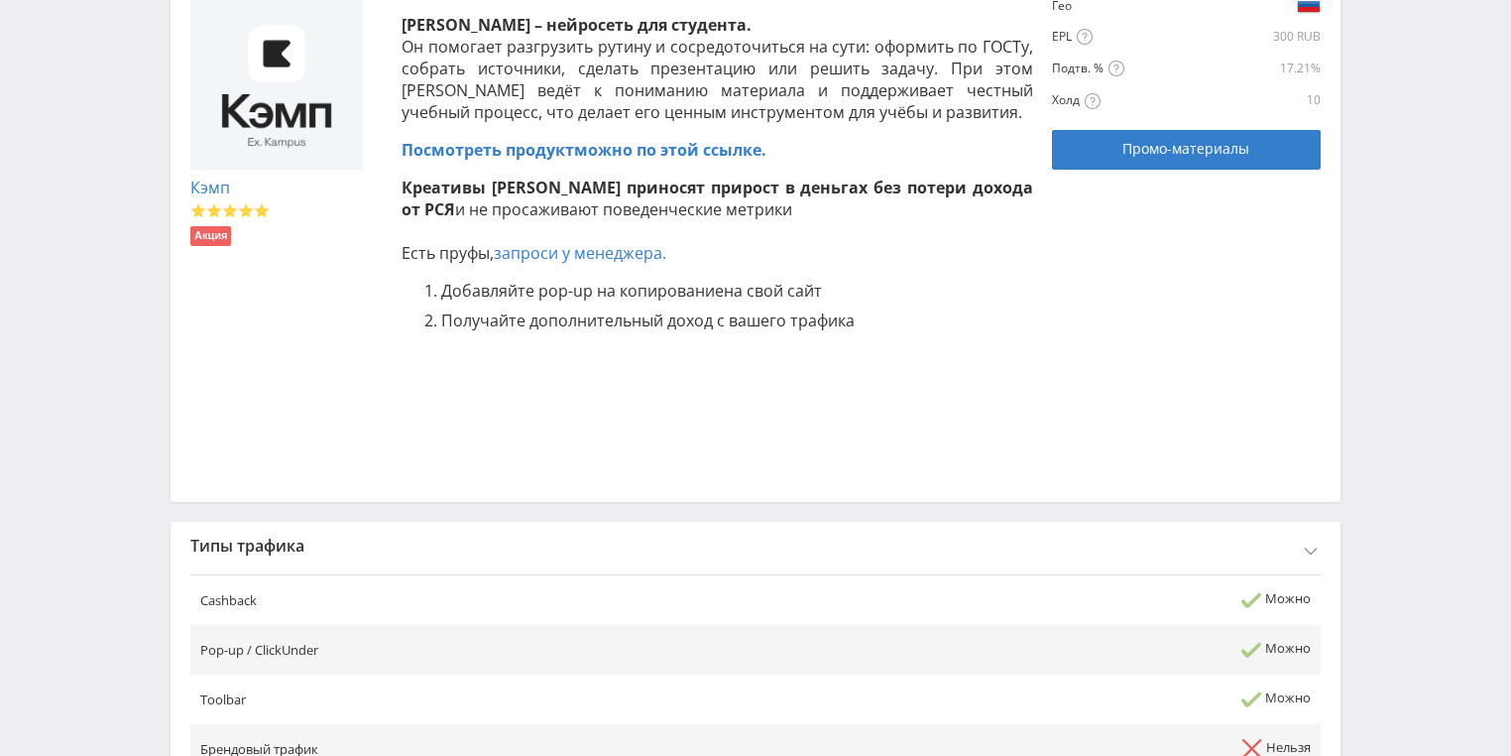
click at [521, 544] on div "Типы трафика" at bounding box center [756, 546] width 1170 height 48
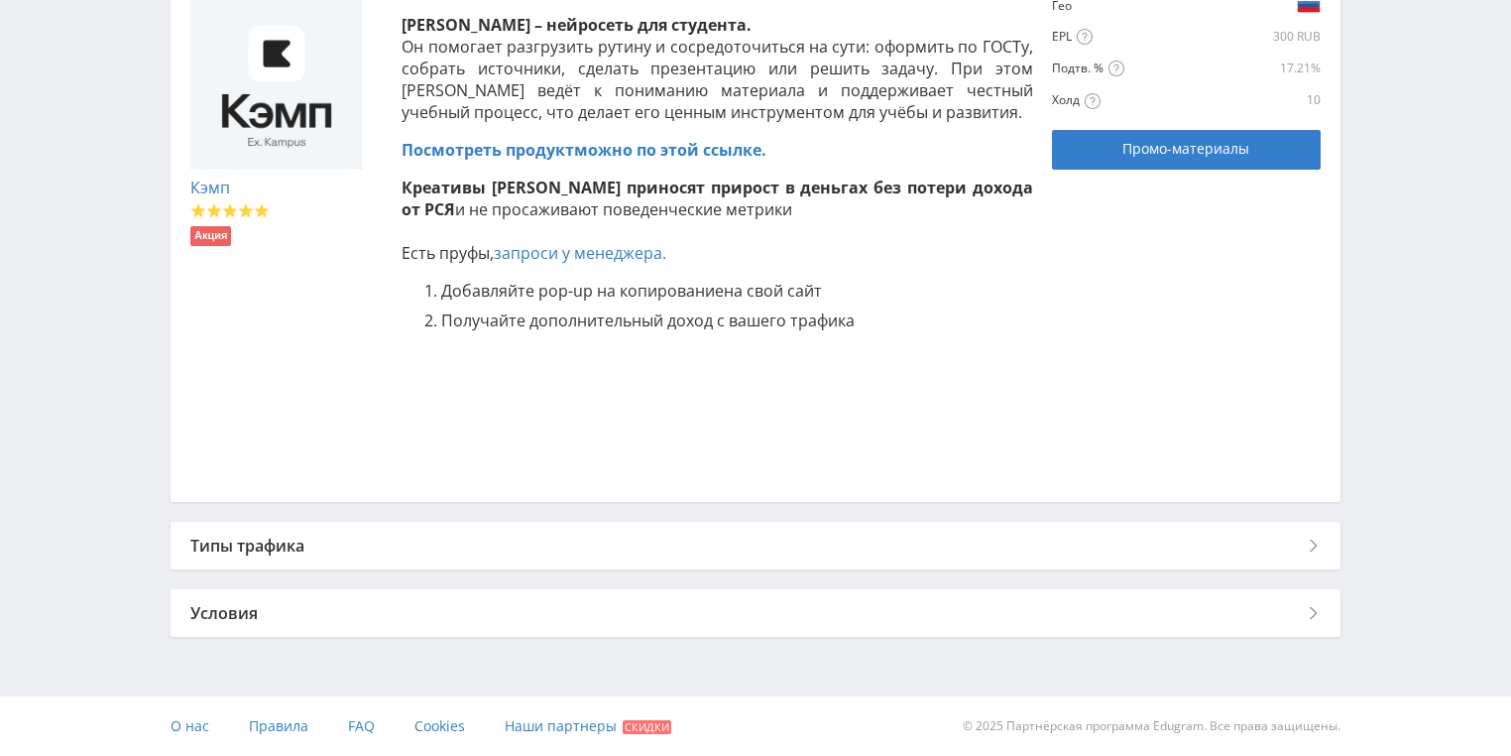
click at [521, 544] on div "Типы трафика" at bounding box center [756, 546] width 1170 height 48
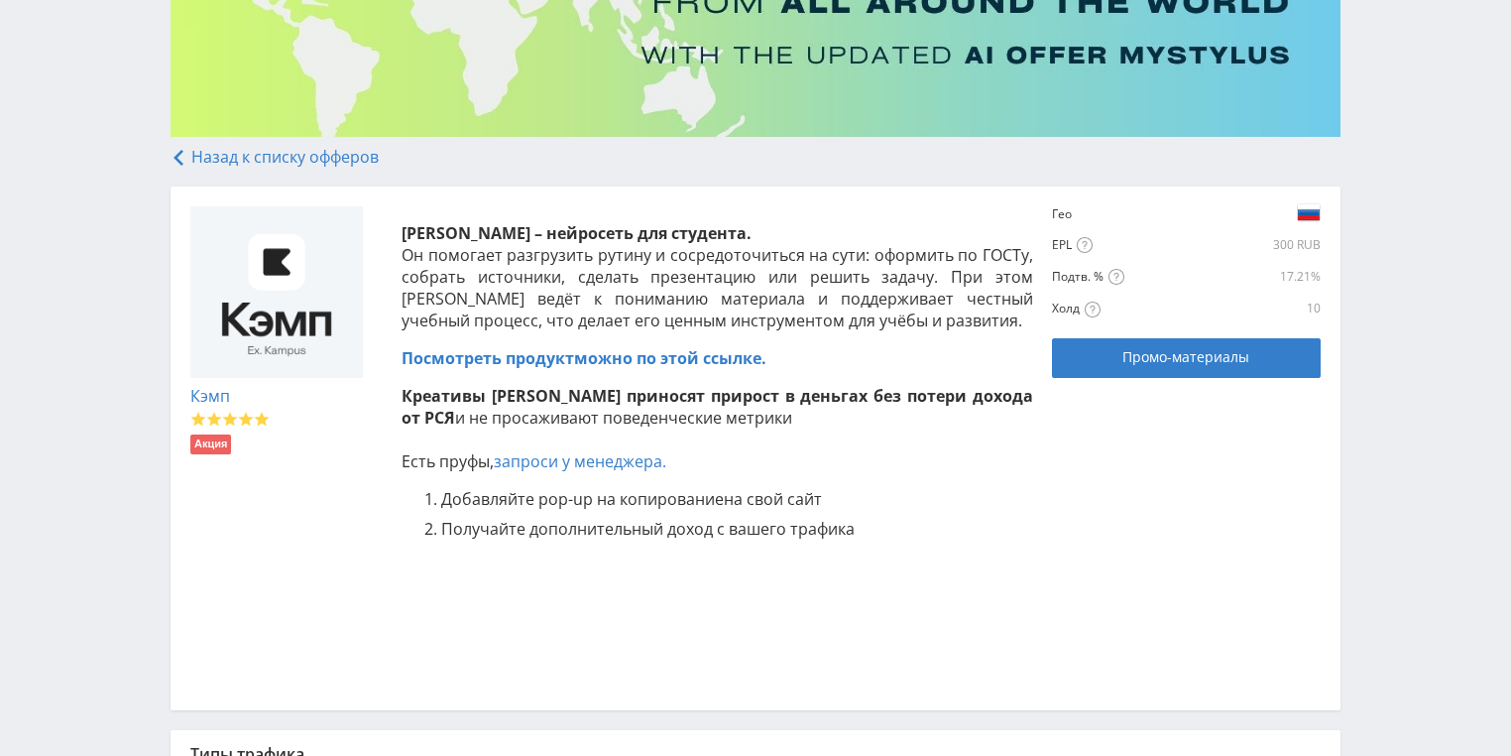
scroll to position [228, 0]
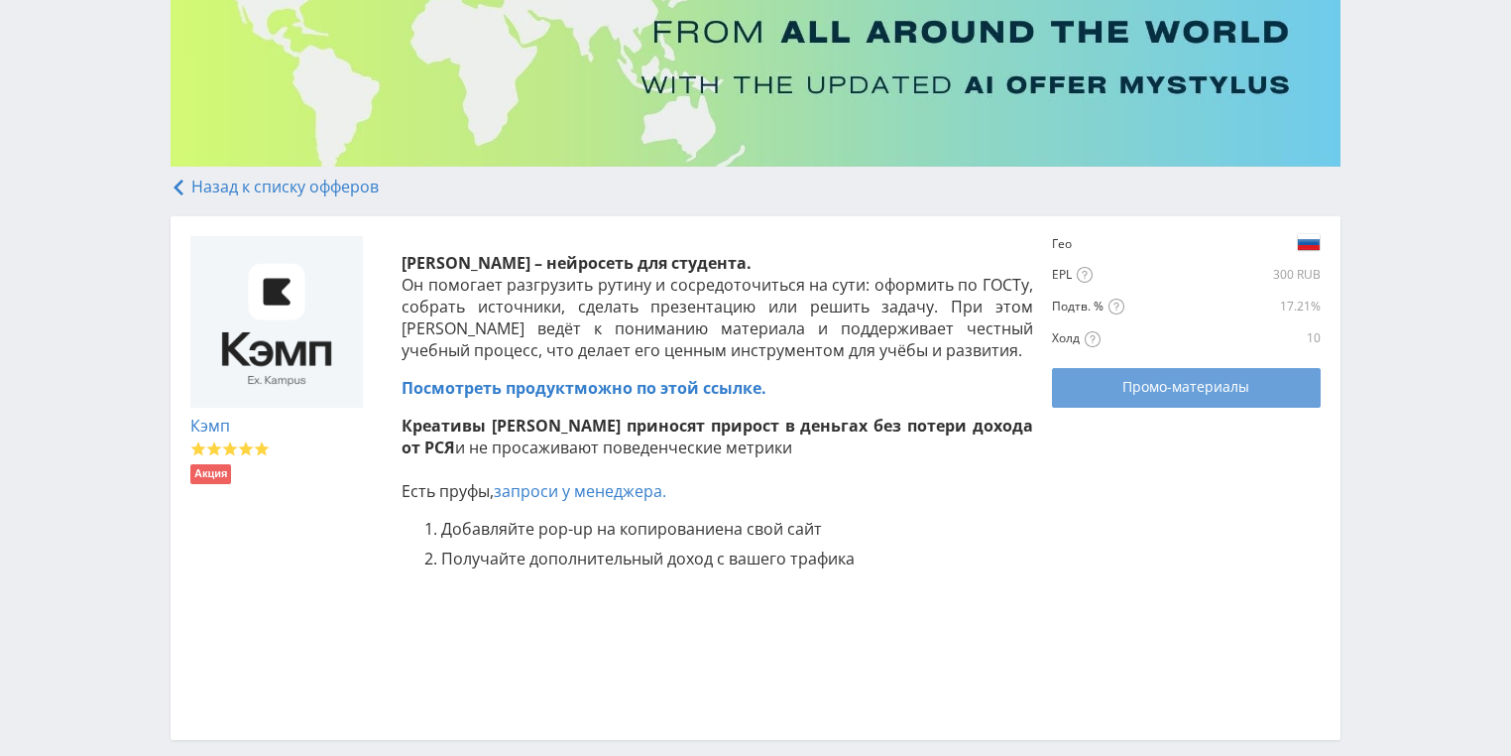
click at [1177, 401] on link "Промо-материалы" at bounding box center [1186, 388] width 268 height 40
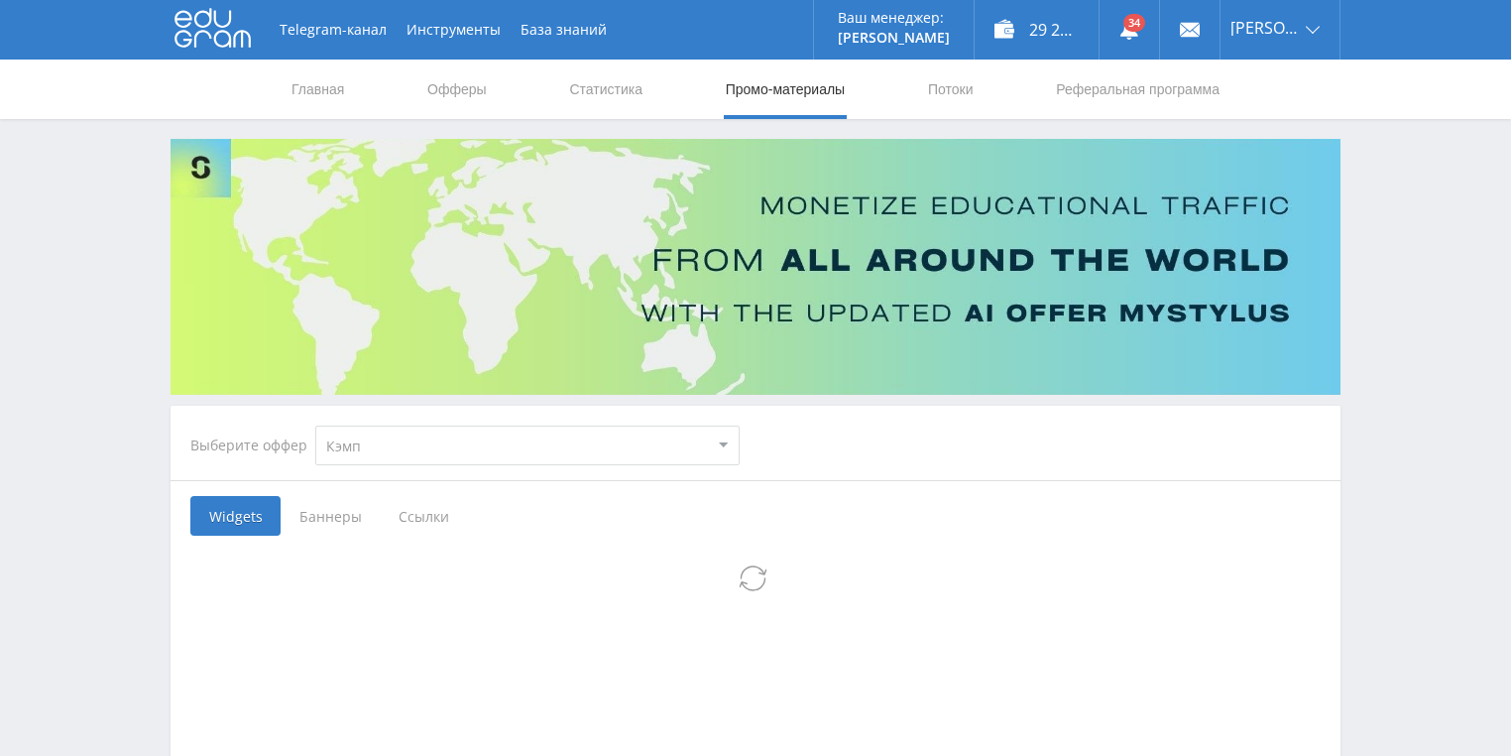
select select "340"
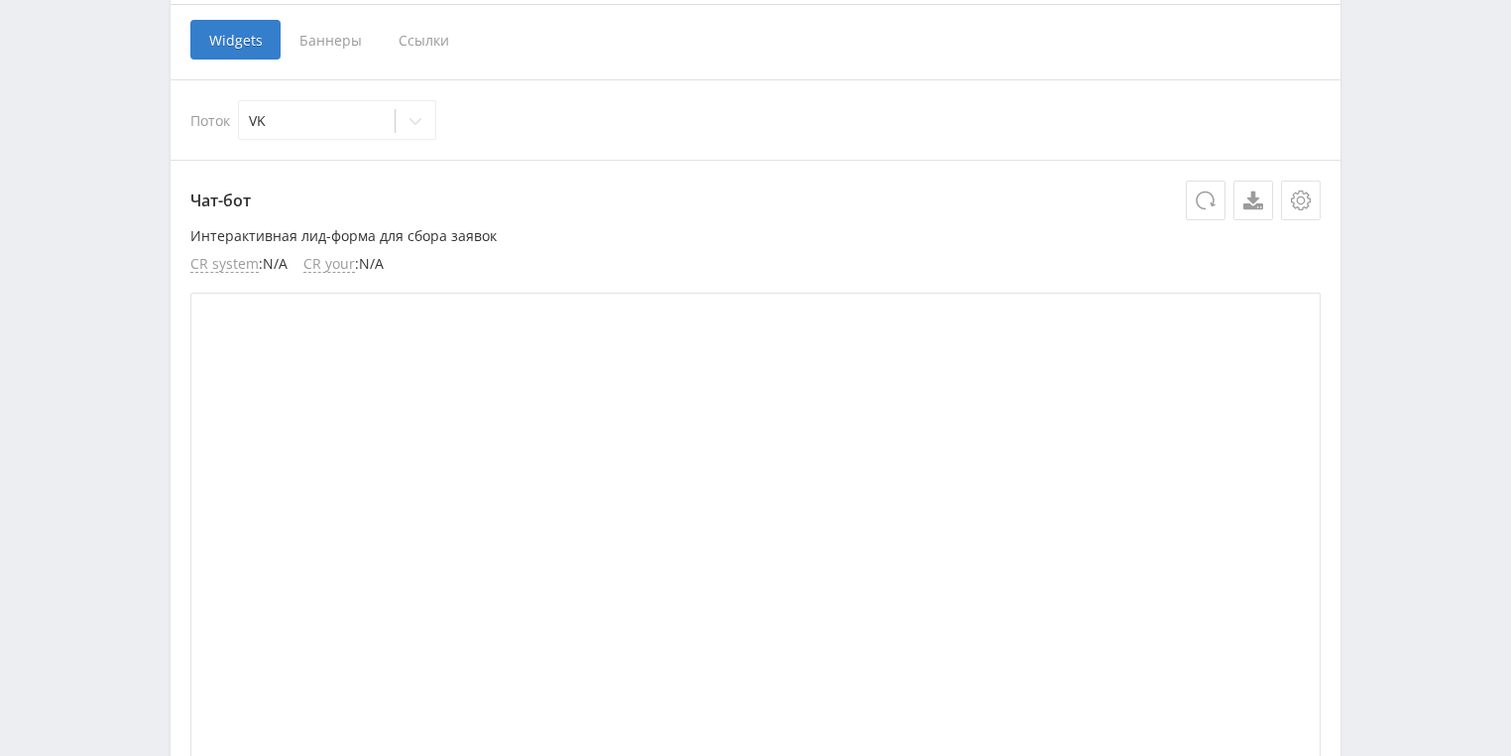
scroll to position [238, 0]
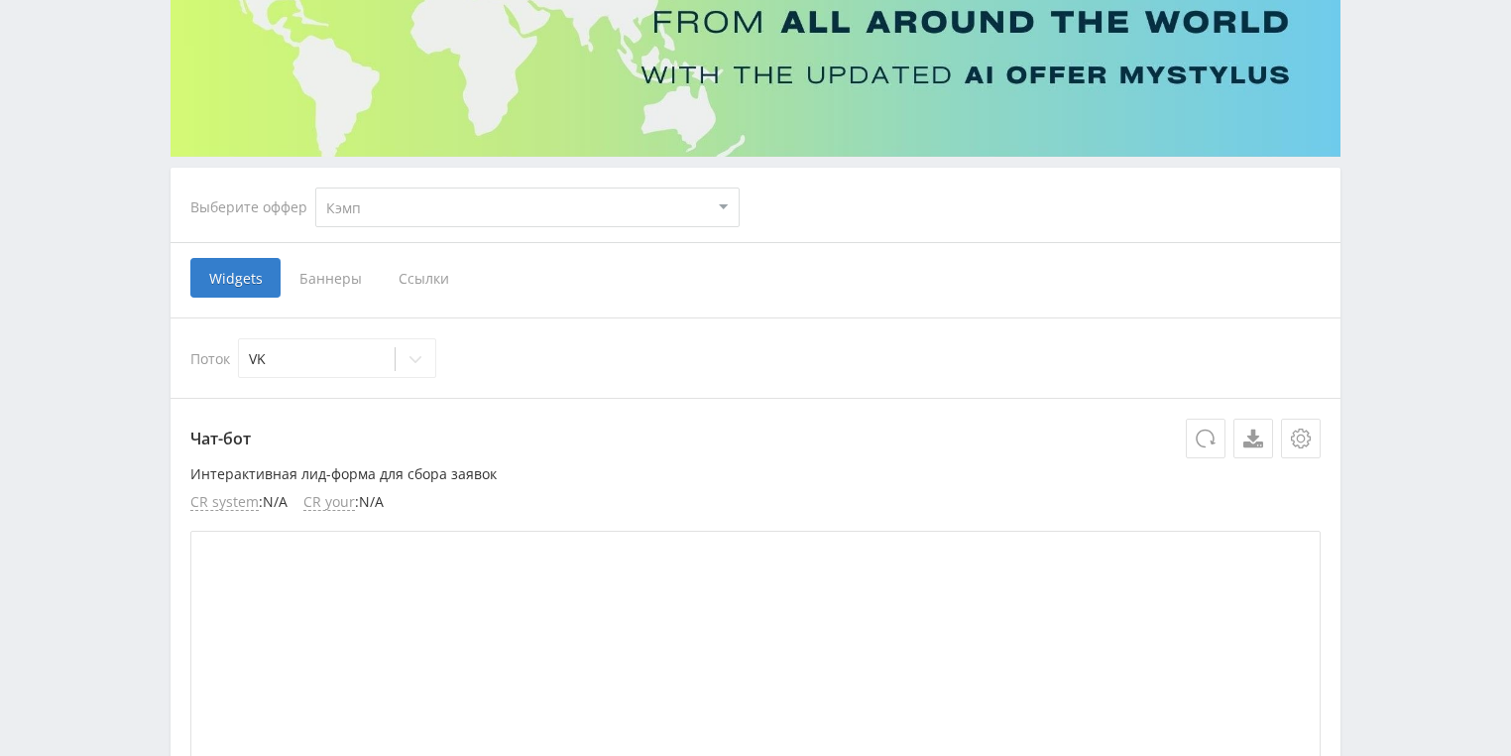
click at [416, 278] on span "Ссылки" at bounding box center [424, 278] width 88 height 40
click at [0, 0] on input "Ссылки" at bounding box center [0, 0] width 0 height 0
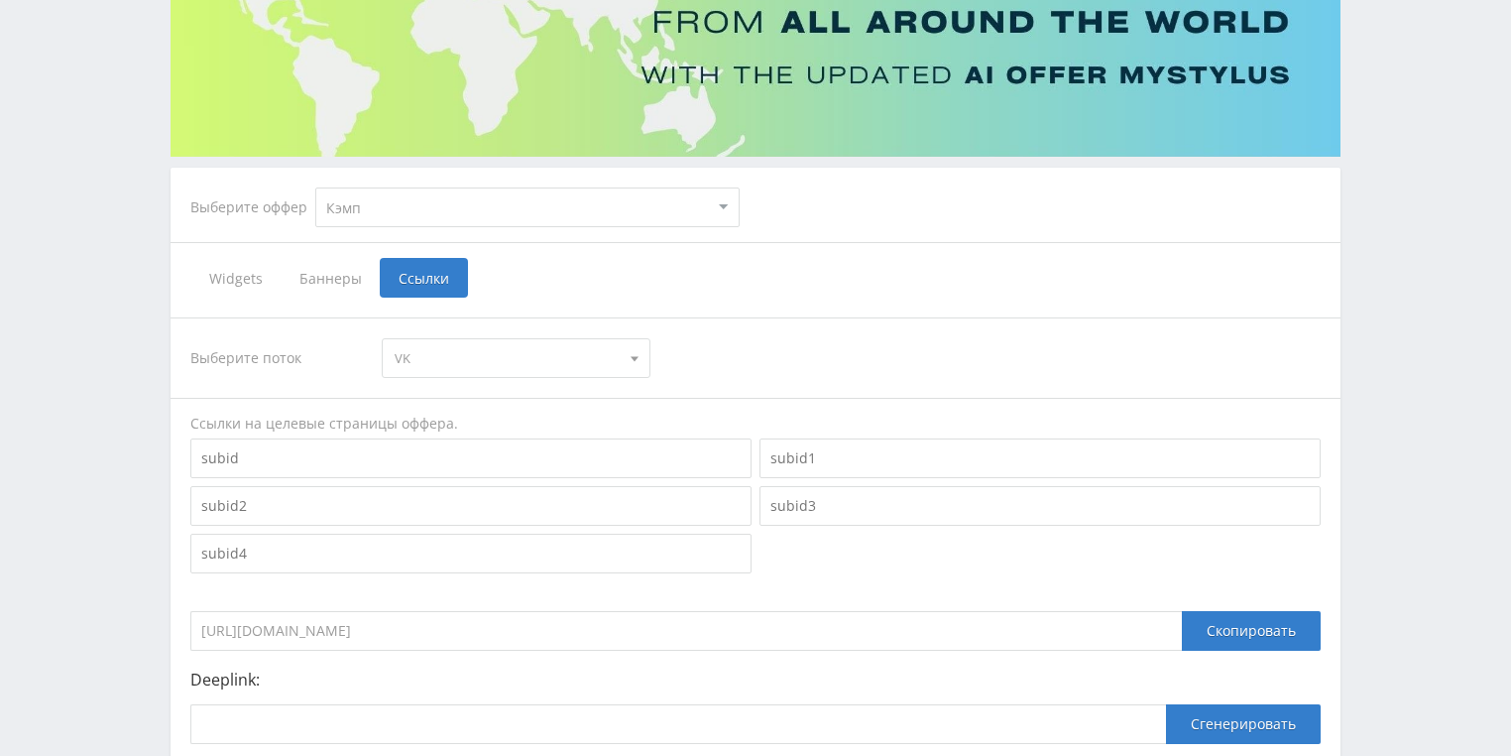
click at [330, 461] on input at bounding box center [470, 458] width 561 height 40
click at [17, 395] on div "Telegram-канал Инструменты База знаний Ваш менеджер: Valeria Valeria Online @va…" at bounding box center [755, 358] width 1511 height 1192
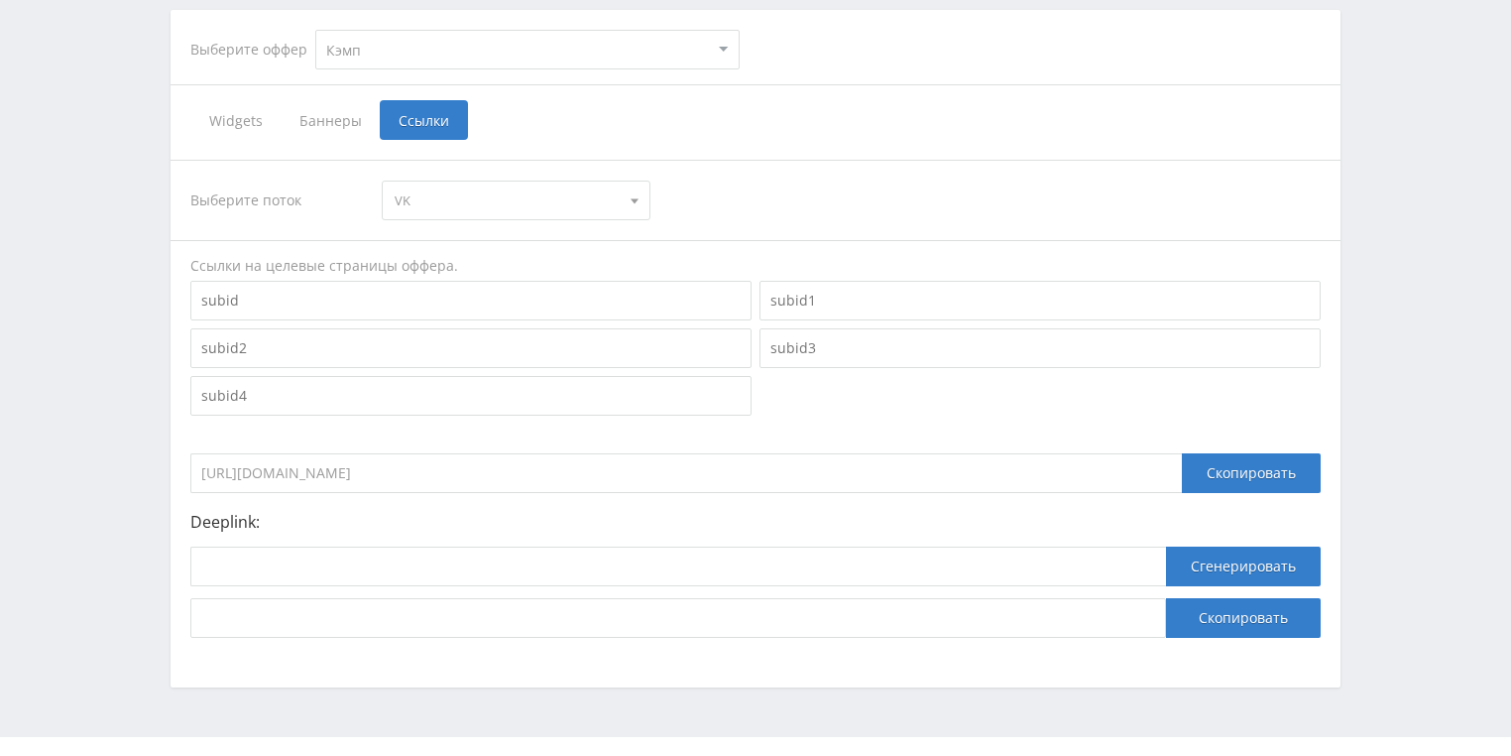
scroll to position [397, 0]
click at [1257, 473] on div "Скопировать" at bounding box center [1251, 472] width 139 height 40
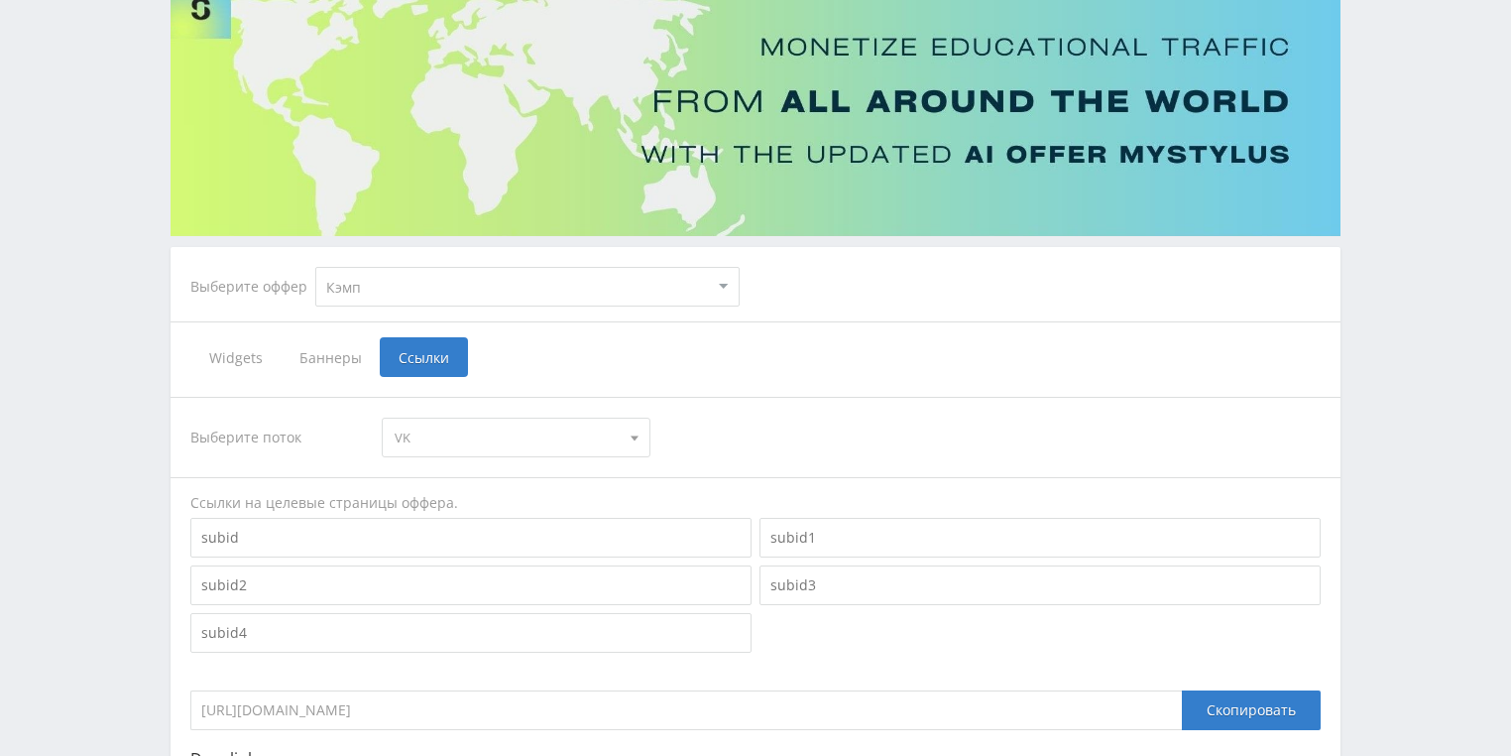
scroll to position [0, 0]
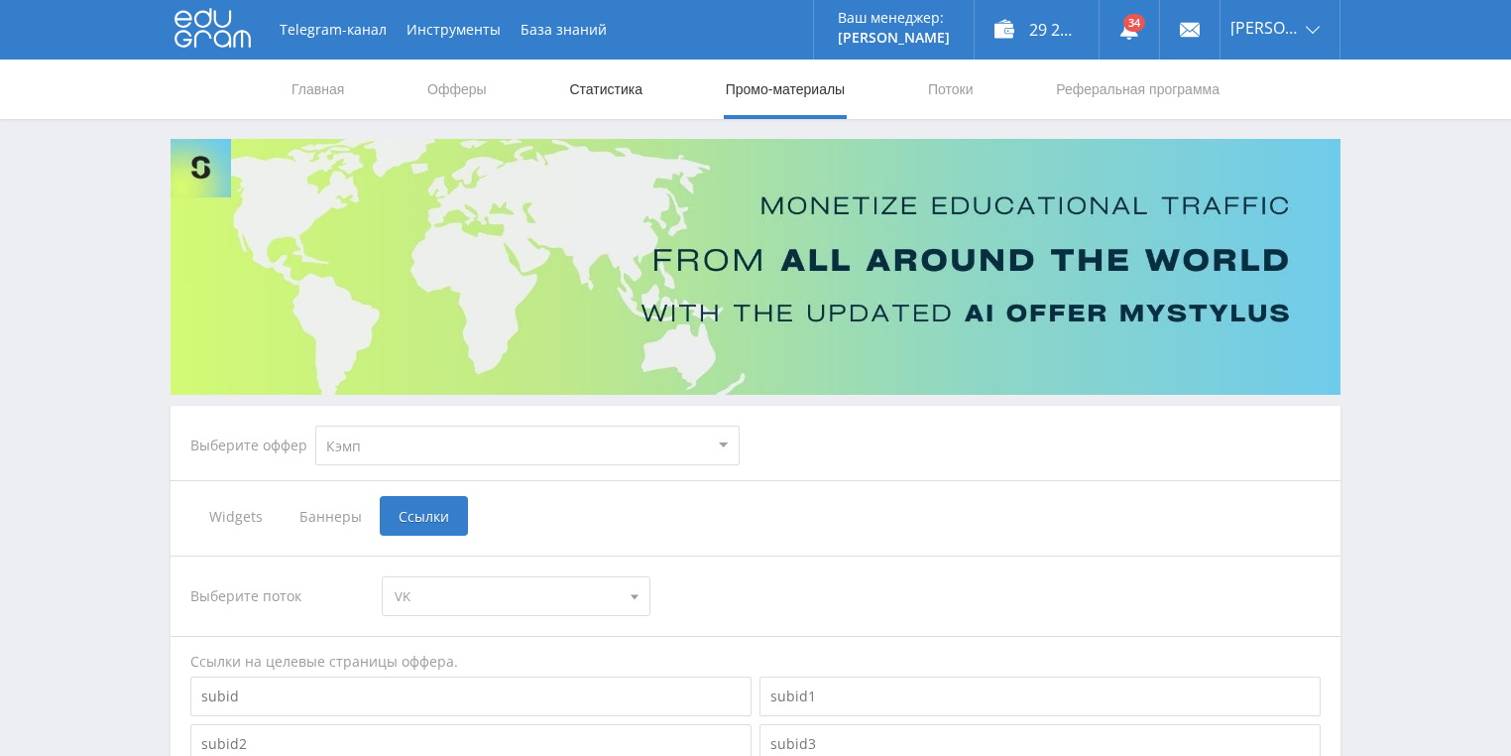
click at [611, 99] on link "Статистика" at bounding box center [605, 88] width 77 height 59
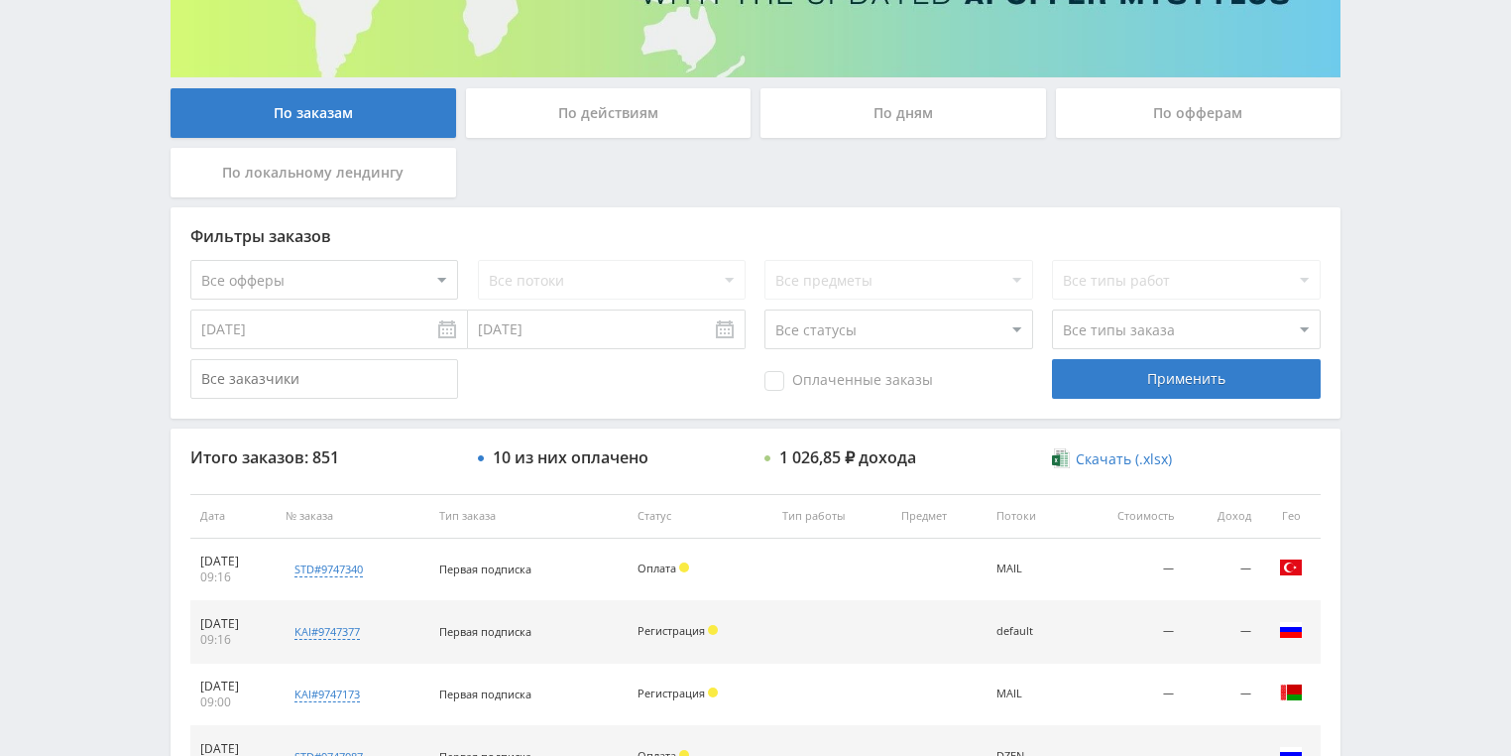
click at [646, 114] on div "По действиям" at bounding box center [609, 113] width 286 height 50
click at [0, 0] on input "По действиям" at bounding box center [0, 0] width 0 height 0
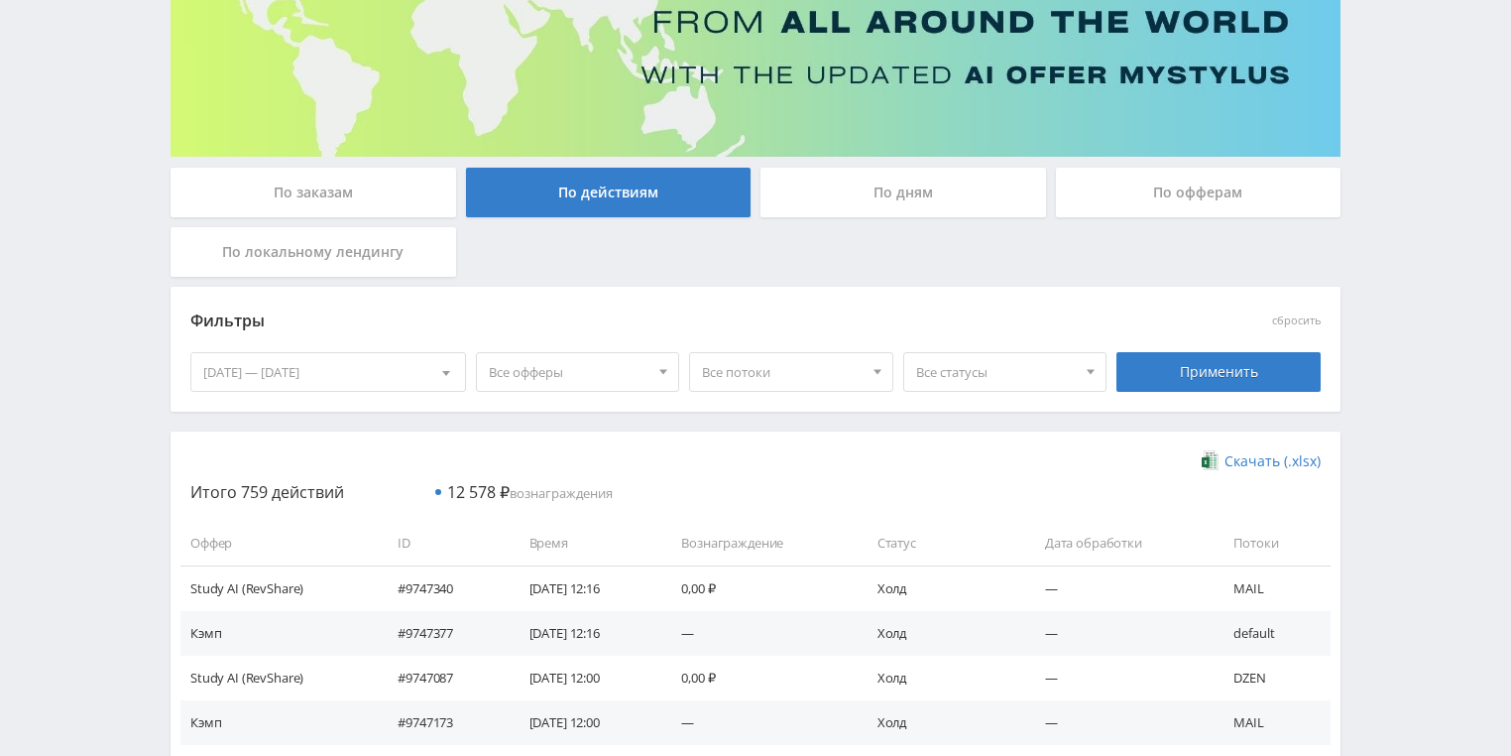
click at [871, 193] on div "По дням" at bounding box center [904, 193] width 286 height 50
click at [0, 0] on input "По дням" at bounding box center [0, 0] width 0 height 0
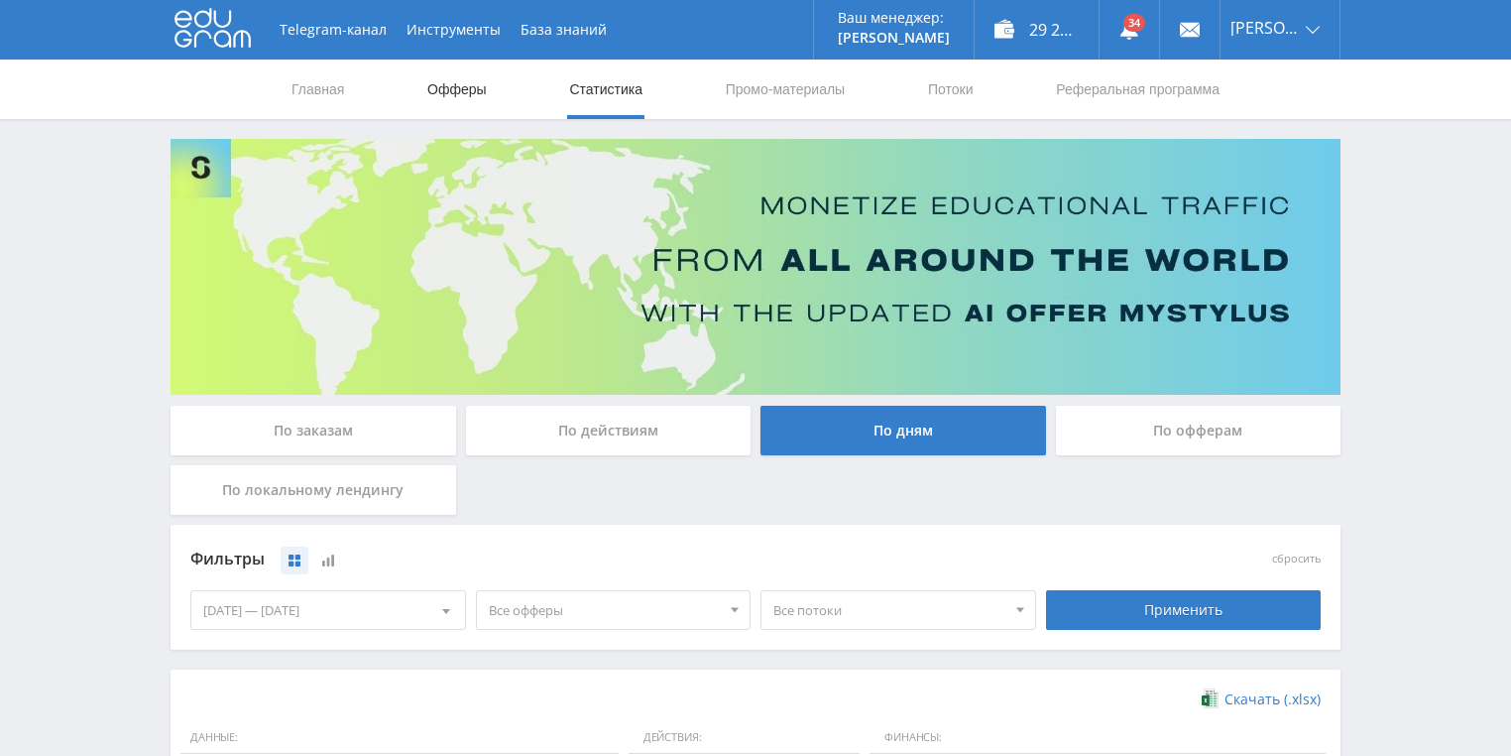
click at [463, 83] on link "Офферы" at bounding box center [456, 88] width 63 height 59
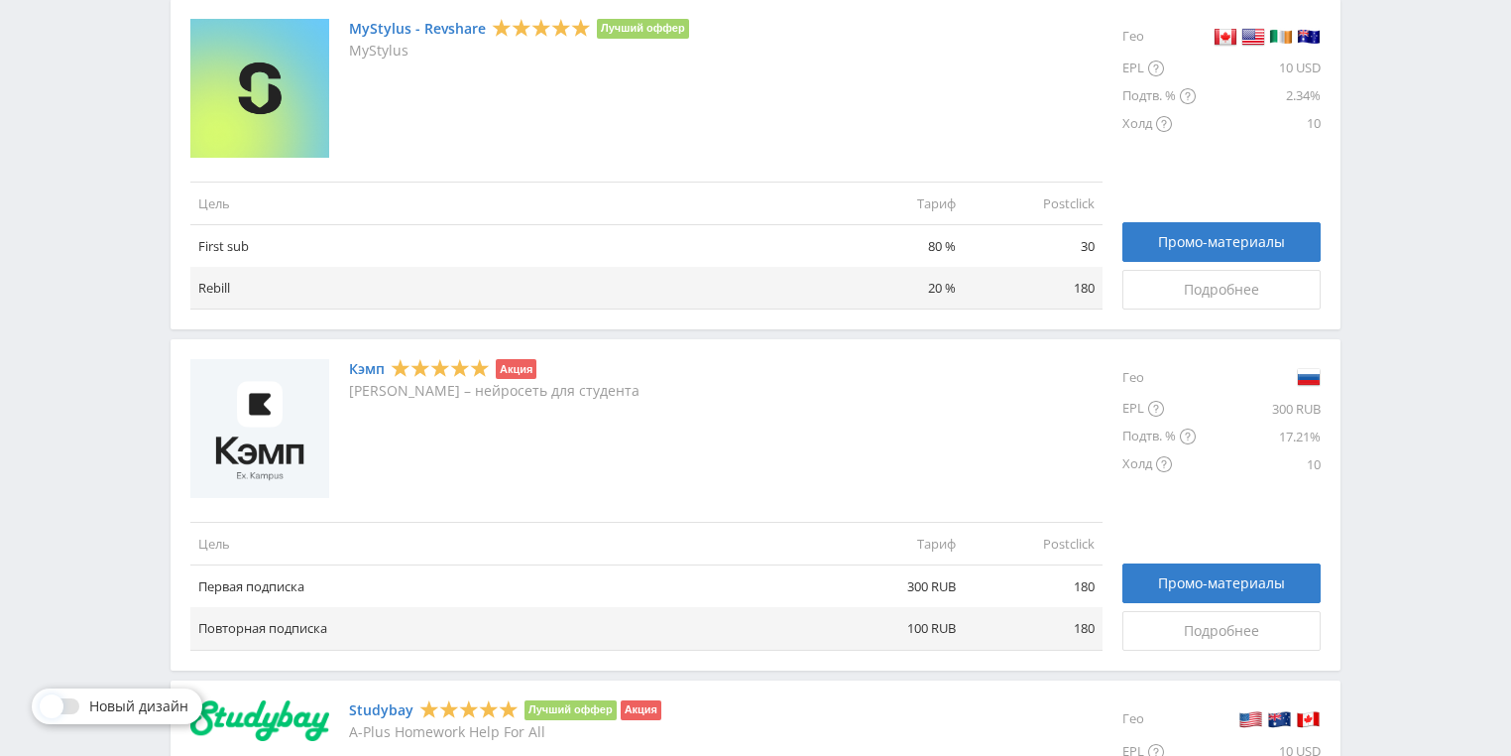
scroll to position [873, 0]
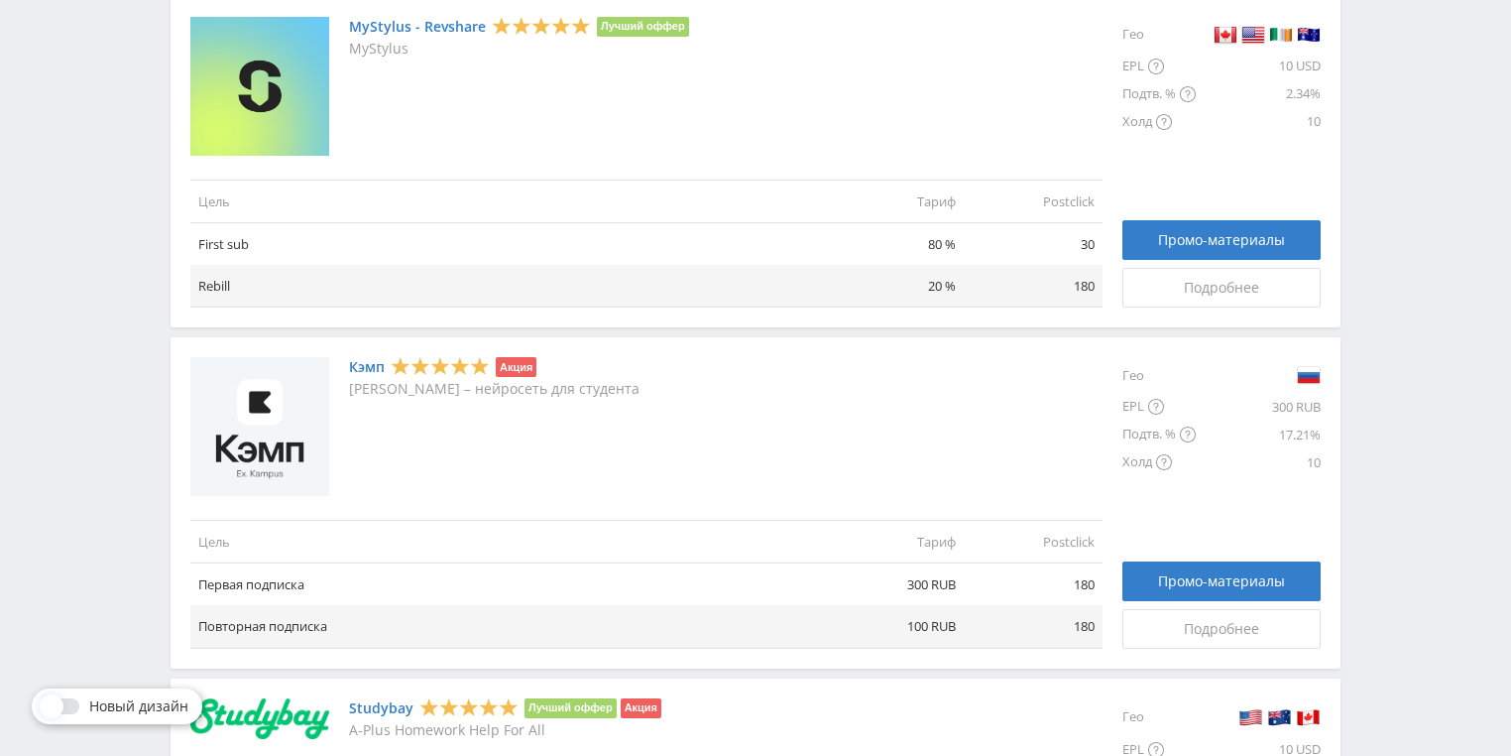
click at [372, 362] on link "Кэмп" at bounding box center [367, 367] width 36 height 16
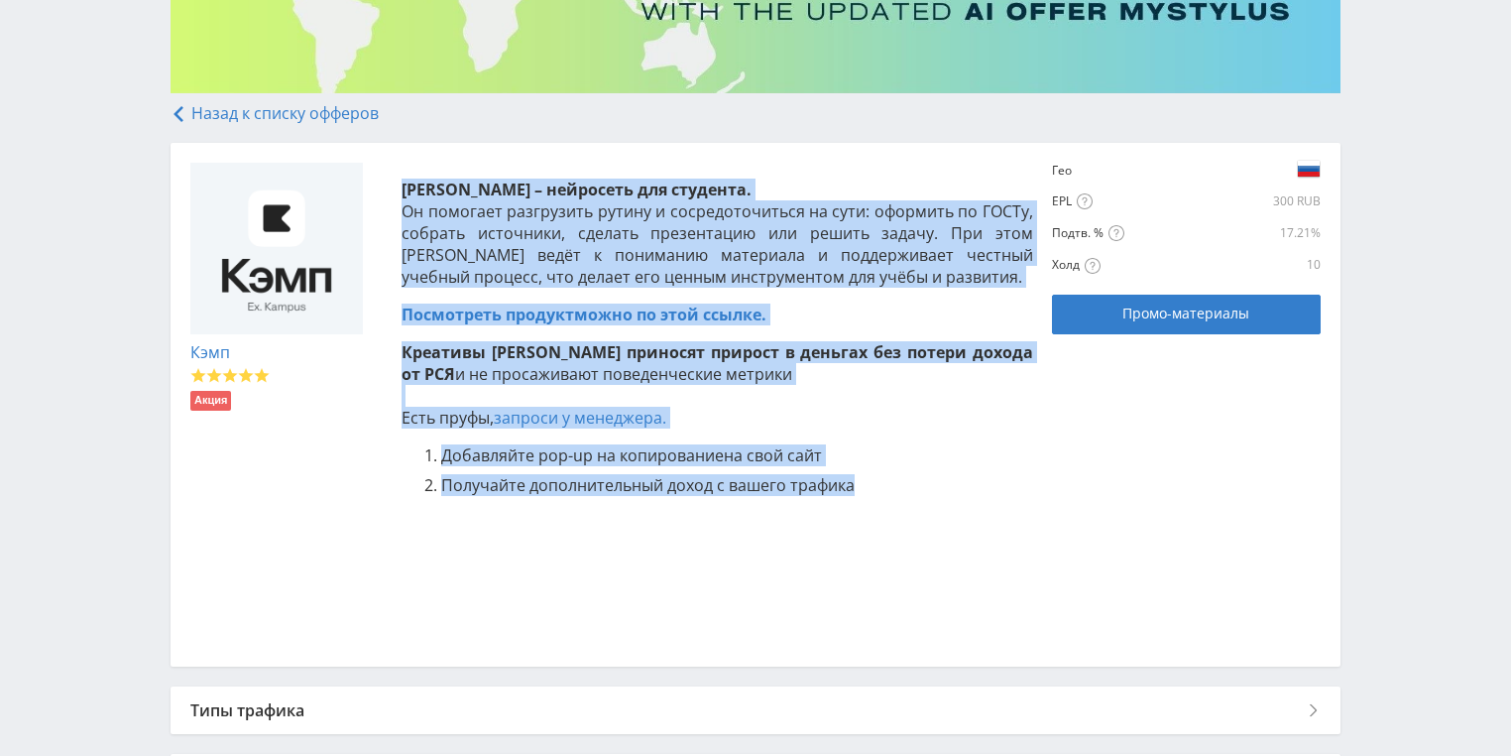
scroll to position [397, 0]
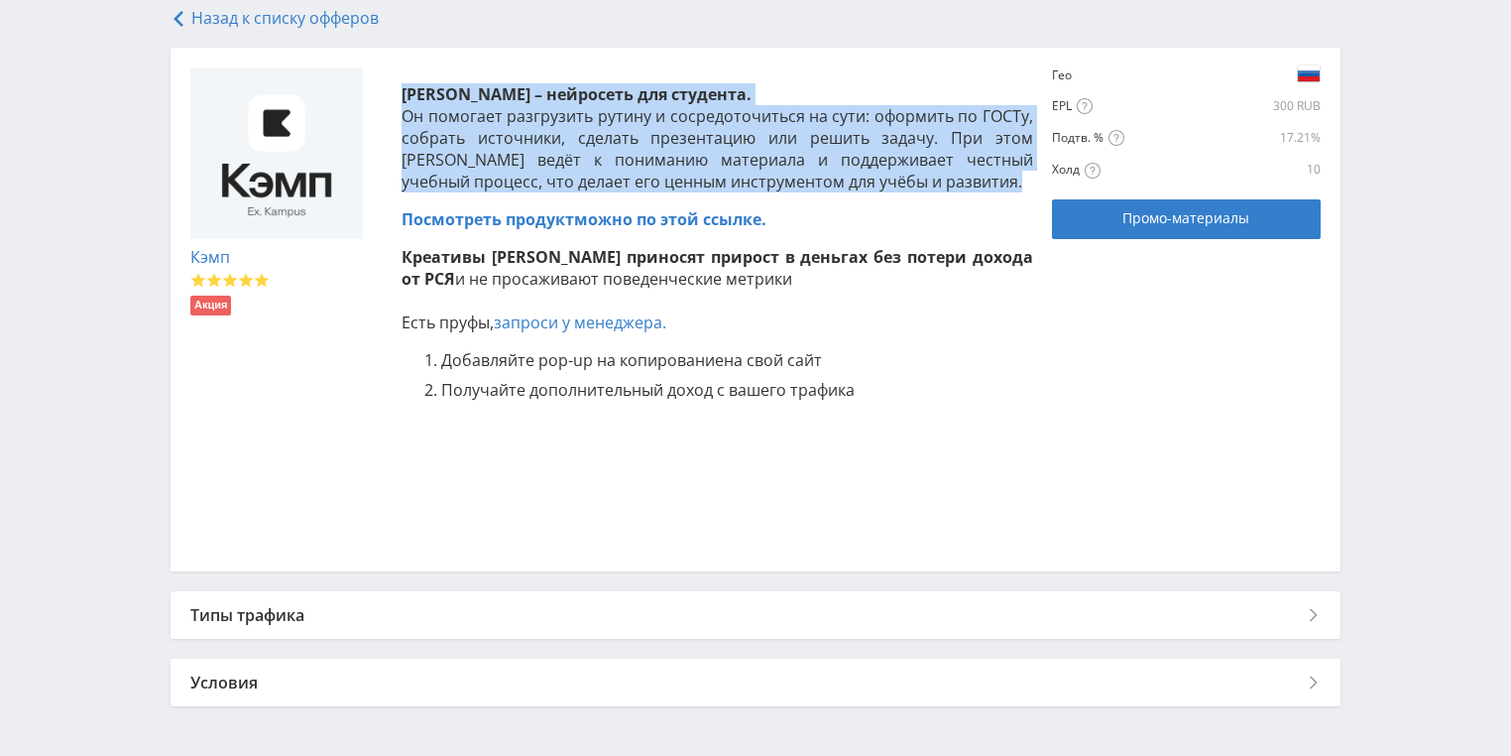
drag, startPoint x: 404, startPoint y: 334, endPoint x: 932, endPoint y: 192, distance: 547.2
click at [933, 191] on p "[PERSON_NAME] – нейросеть для студента . Он помогает разгрузить рутину и сосред…" at bounding box center [718, 137] width 632 height 109
copy p "Кэмп – нейросеть для студента . Он помогает разгрузить рутину и сосредоточиться…"
